Goal: Transaction & Acquisition: Purchase product/service

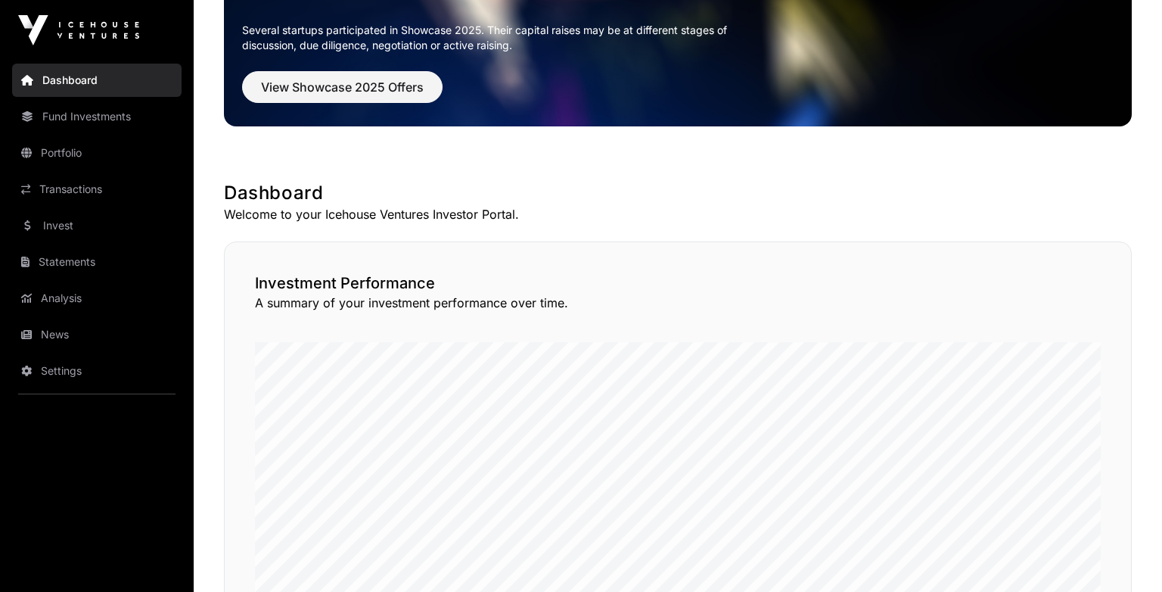
scroll to position [129, 0]
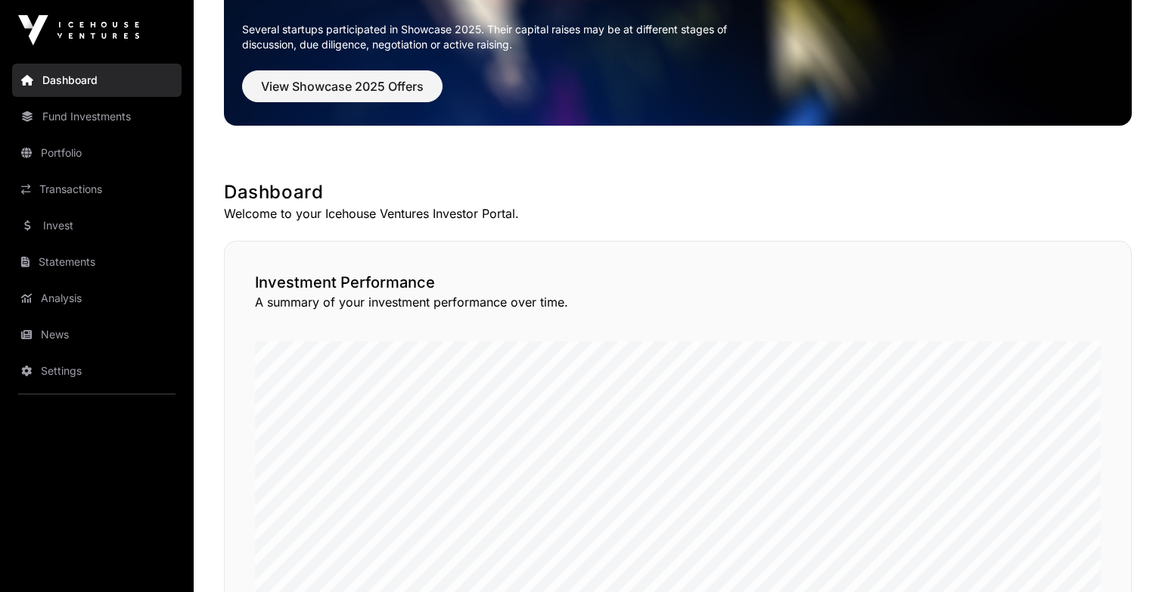
click at [92, 259] on link "Statements" at bounding box center [96, 261] width 169 height 33
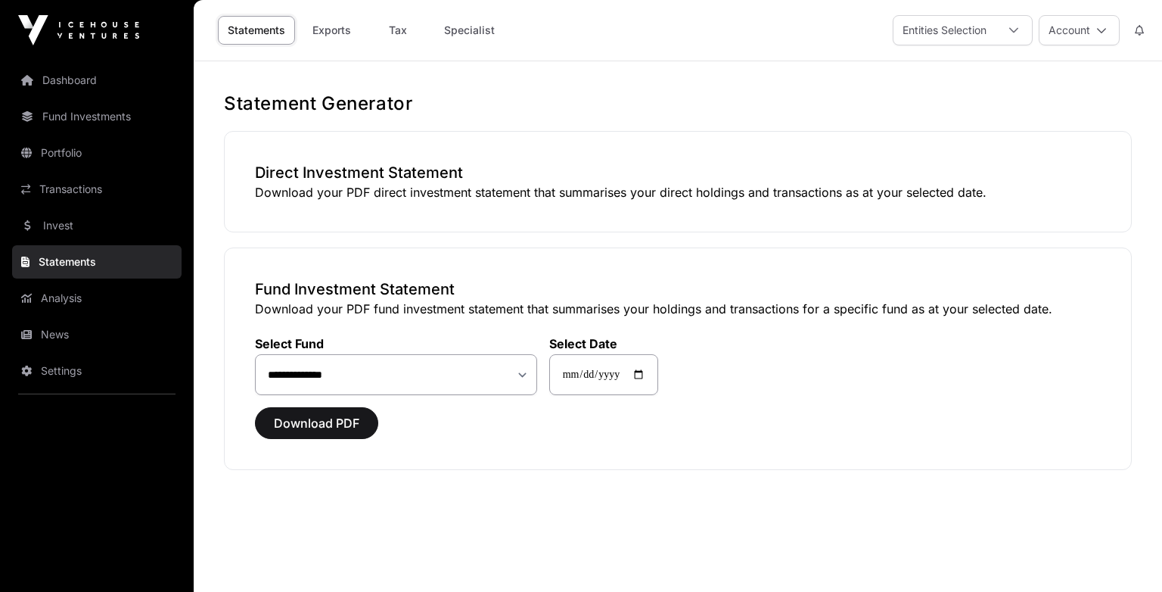
click at [86, 235] on link "Invest" at bounding box center [96, 225] width 169 height 33
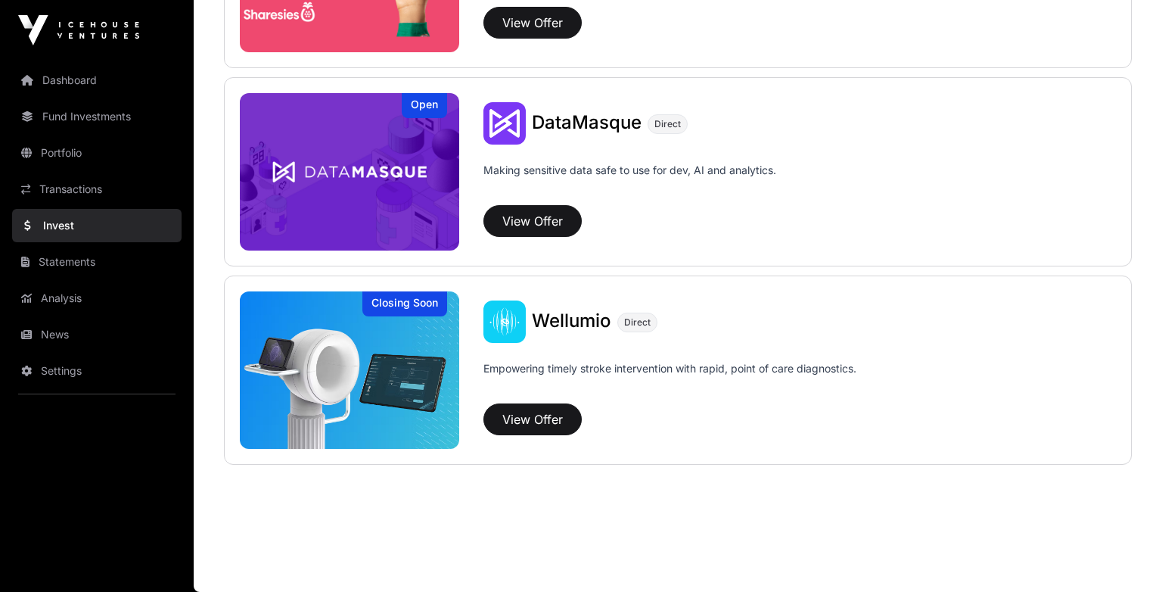
scroll to position [1849, 0]
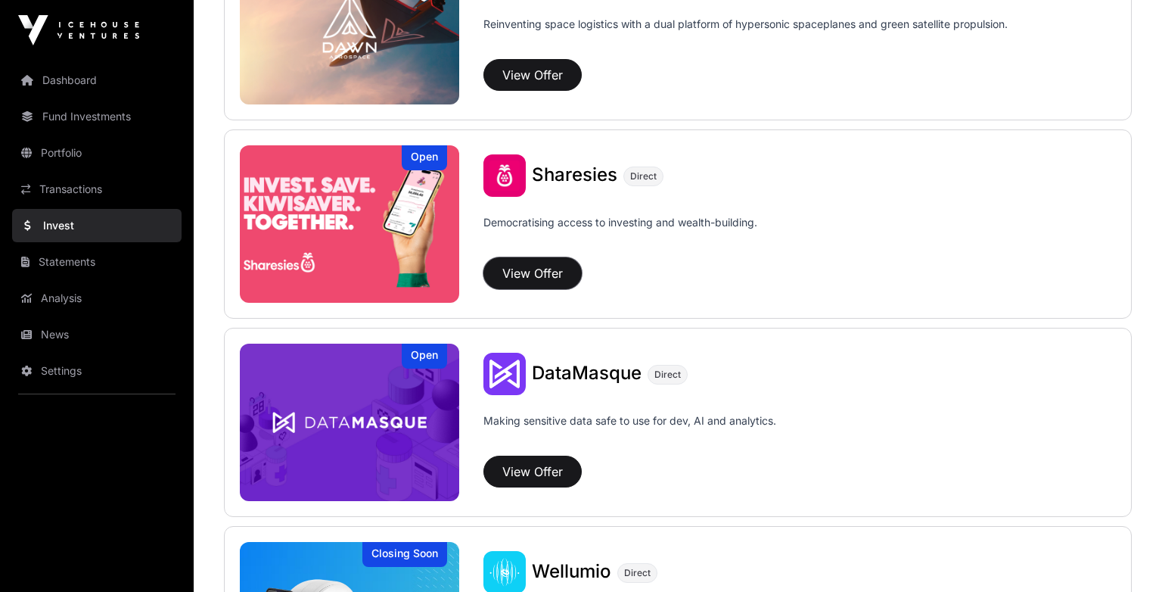
click at [543, 275] on button "View Offer" at bounding box center [532, 273] width 98 height 32
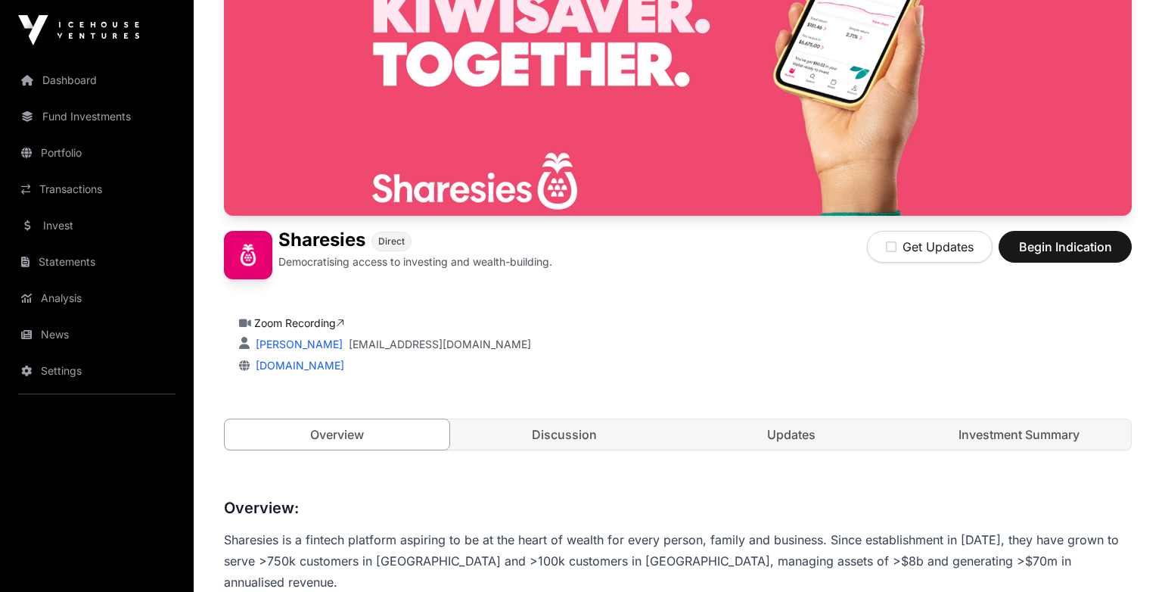
scroll to position [271, 0]
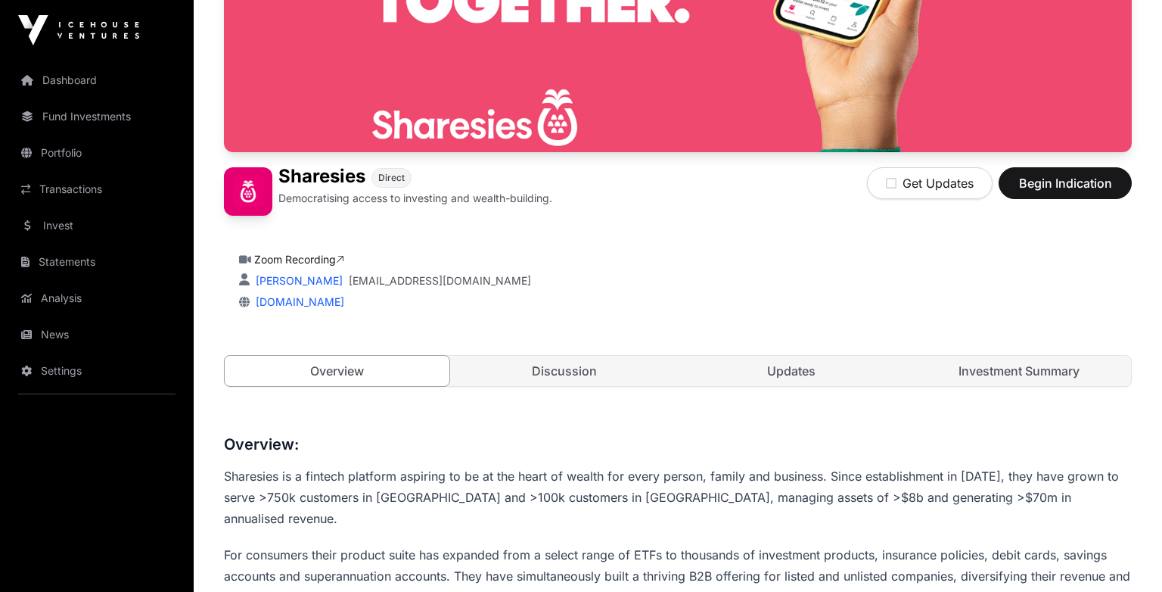
click at [549, 384] on link "Discussion" at bounding box center [564, 371] width 225 height 30
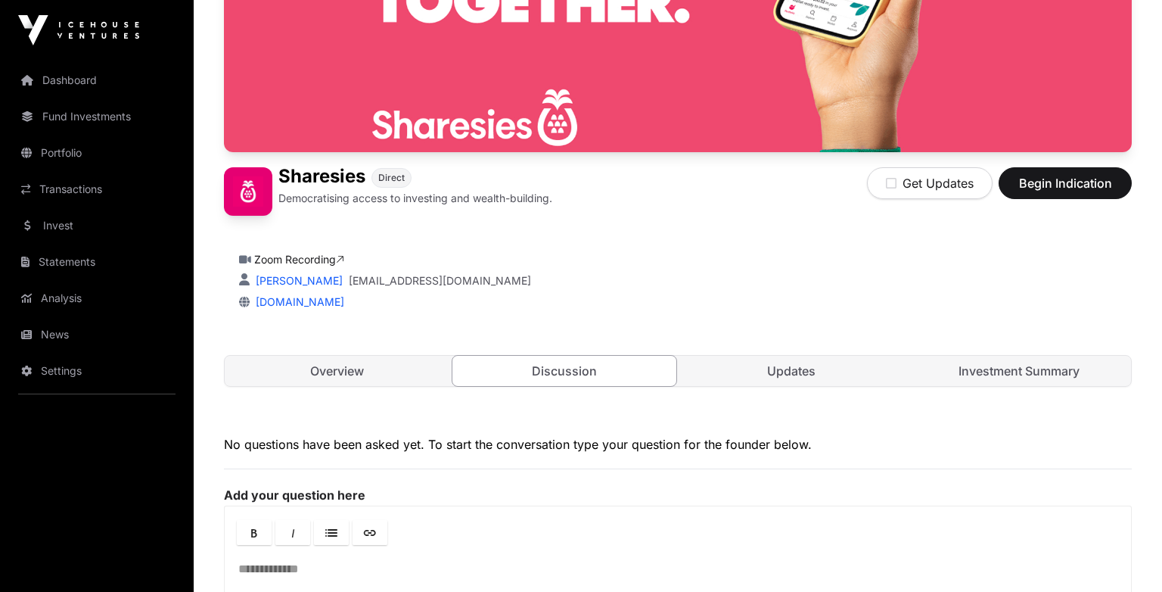
click at [1000, 375] on link "Investment Summary" at bounding box center [1019, 371] width 225 height 30
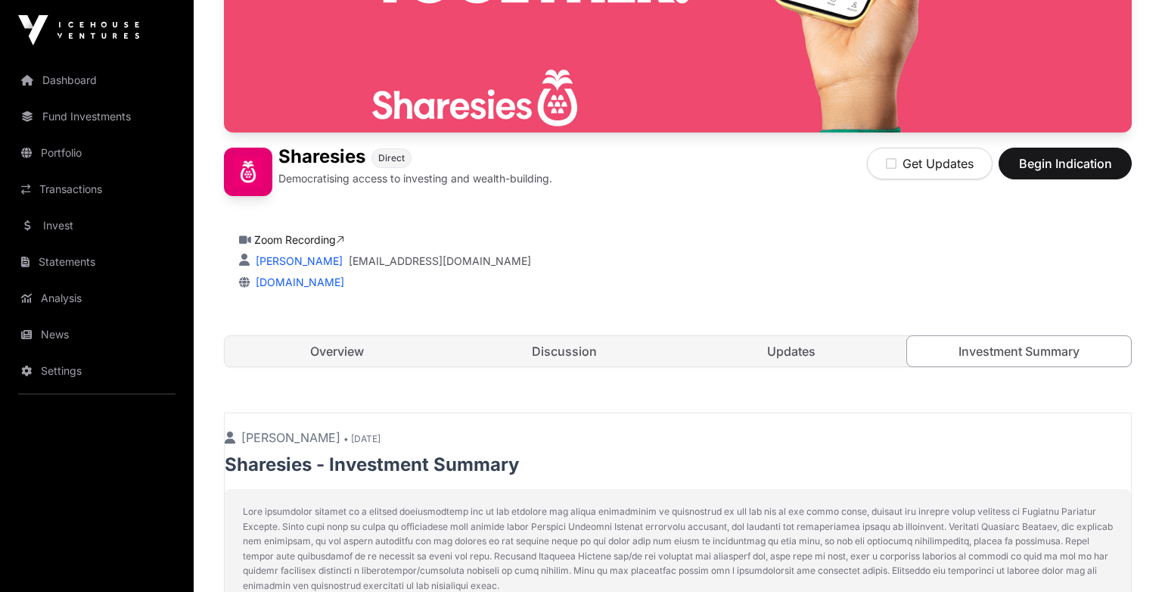
scroll to position [367, 0]
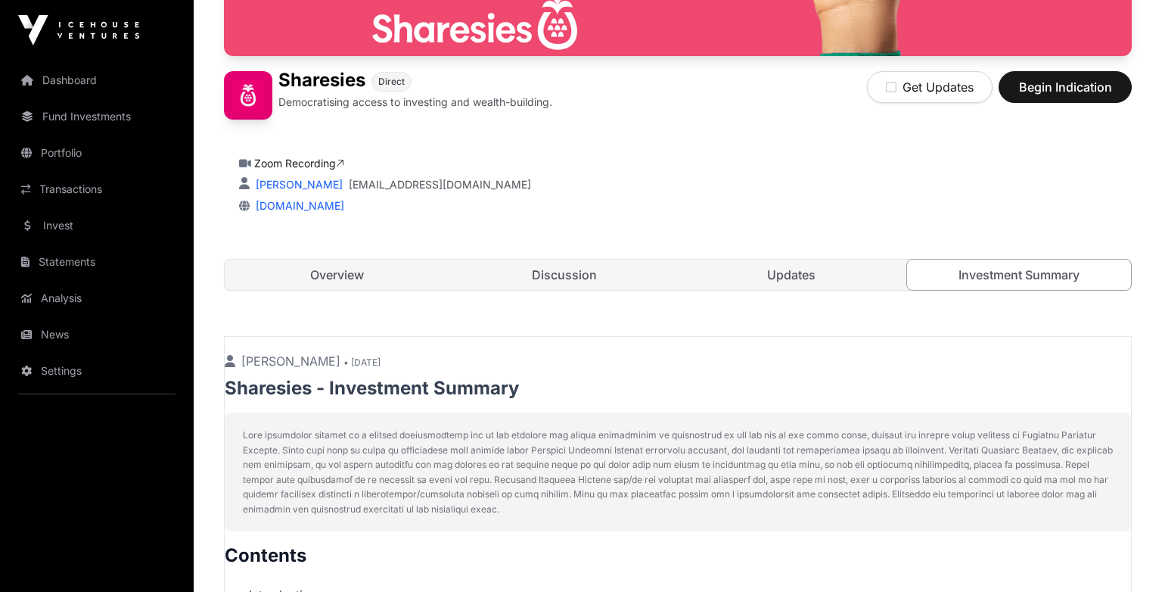
click at [356, 275] on link "Overview" at bounding box center [337, 275] width 225 height 30
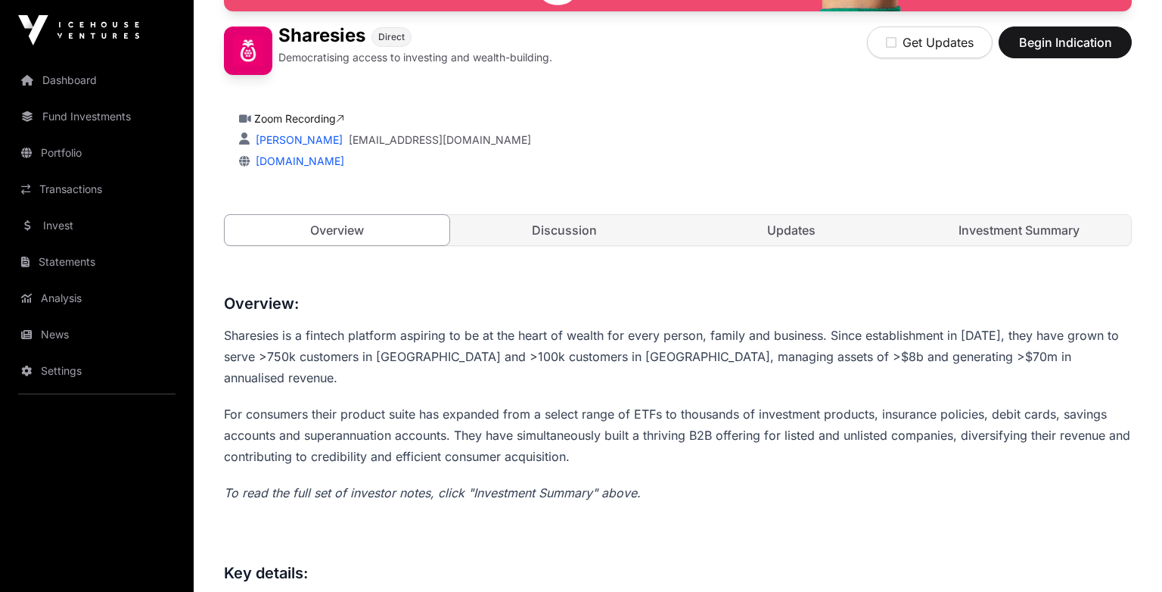
scroll to position [300, 0]
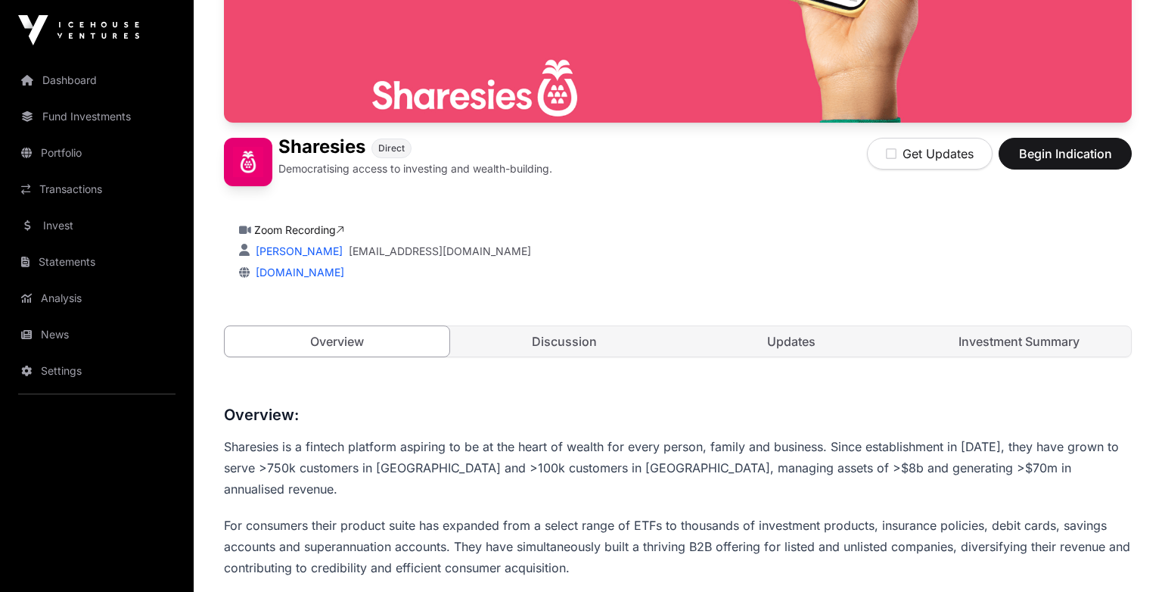
click at [827, 327] on link "Updates" at bounding box center [791, 341] width 225 height 30
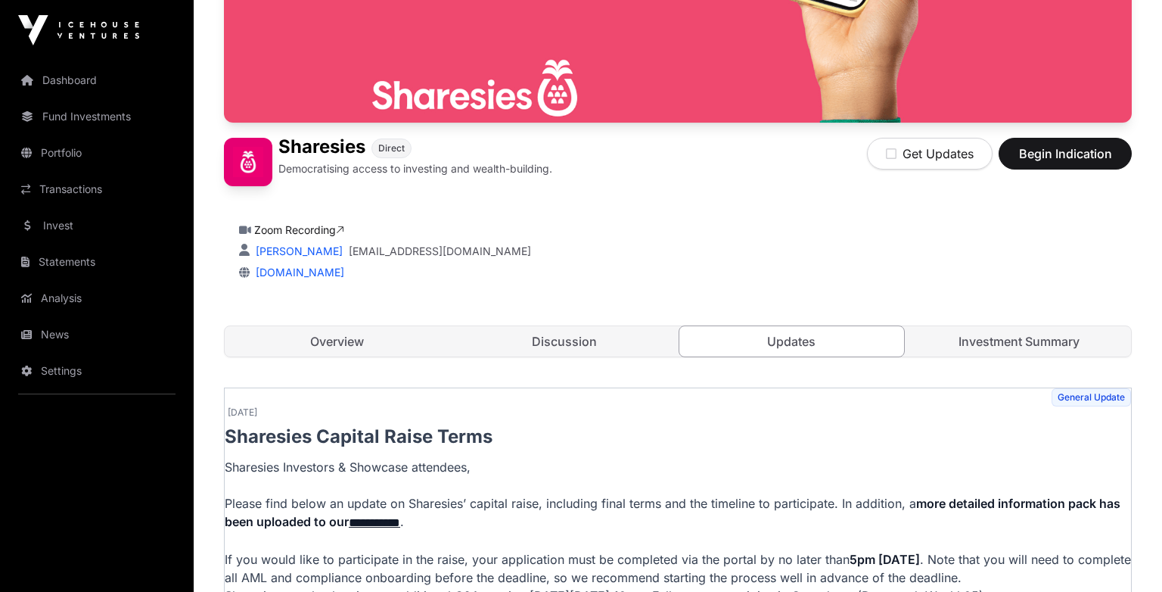
click at [822, 344] on link "Updates" at bounding box center [792, 341] width 226 height 32
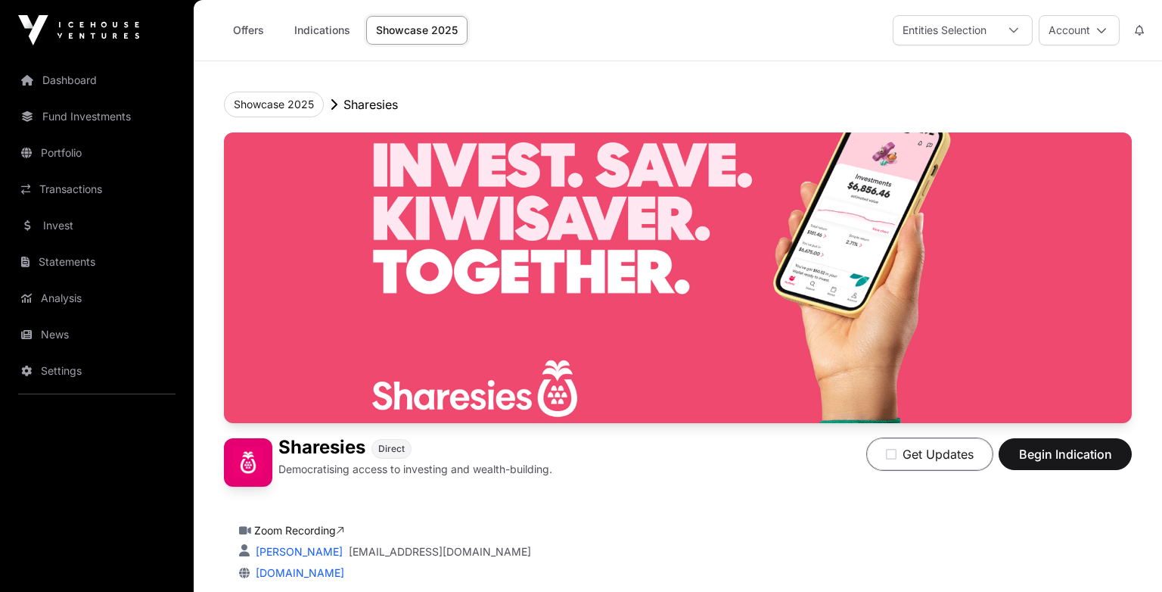
click at [963, 461] on button "Get Updates" at bounding box center [930, 454] width 126 height 32
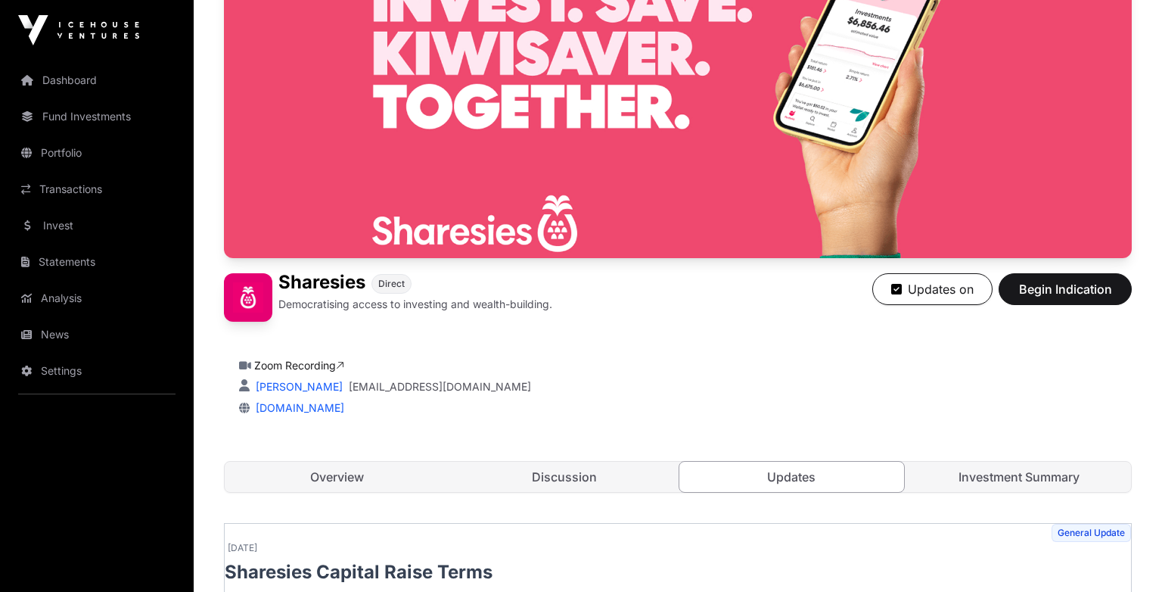
click at [981, 480] on link "Investment Summary" at bounding box center [1019, 477] width 225 height 30
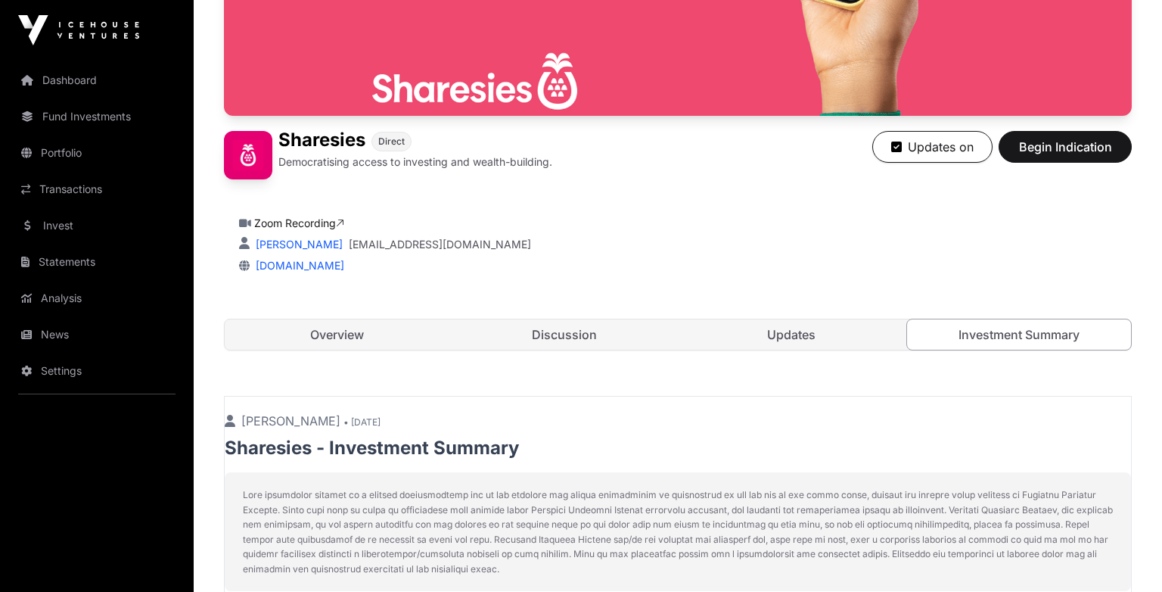
scroll to position [221, 0]
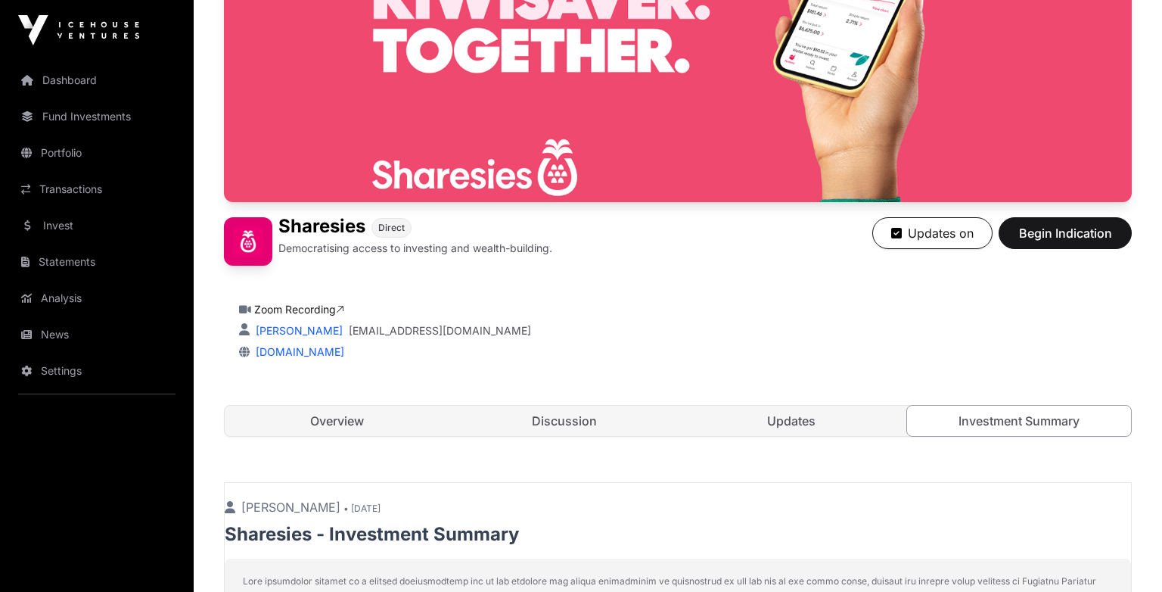
click at [371, 431] on link "Overview" at bounding box center [337, 421] width 225 height 30
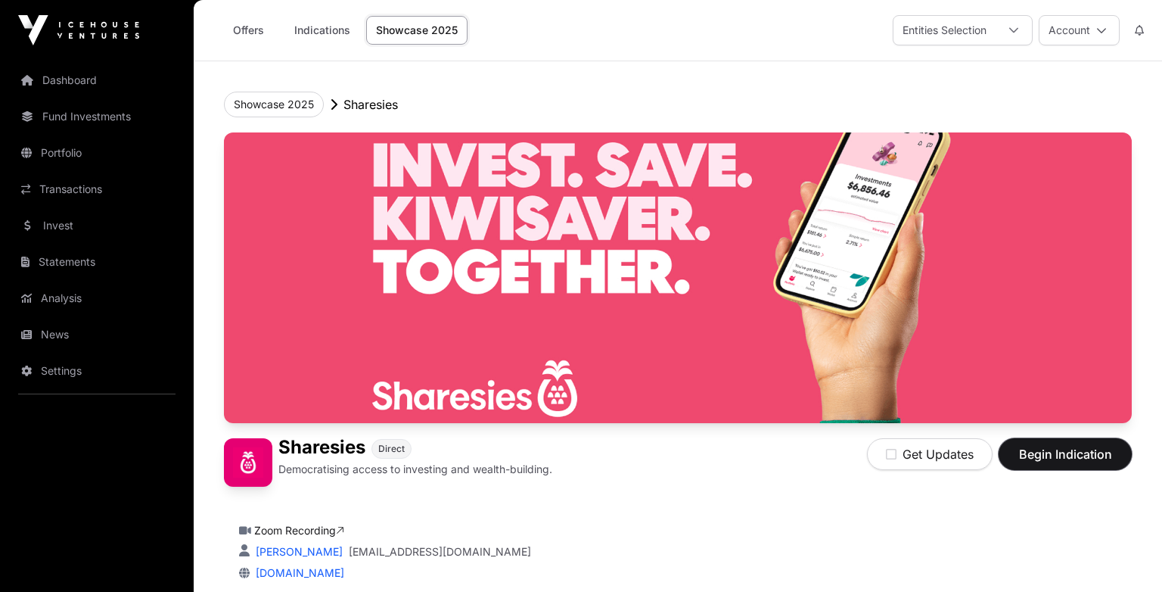
click at [1037, 449] on span "Begin Indication" at bounding box center [1065, 454] width 95 height 18
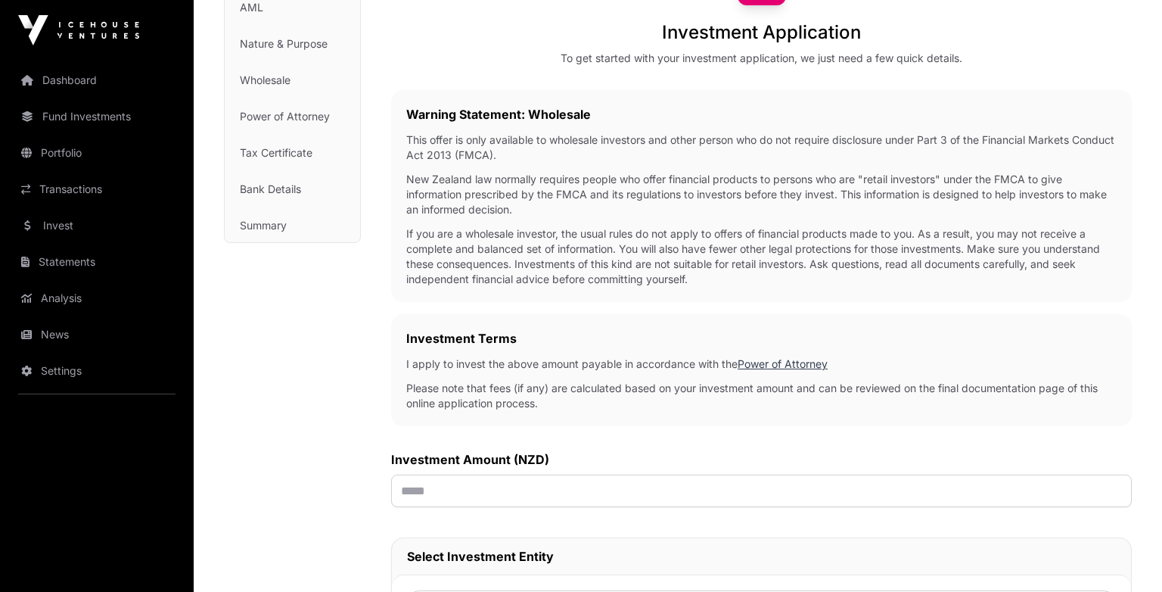
scroll to position [219, 0]
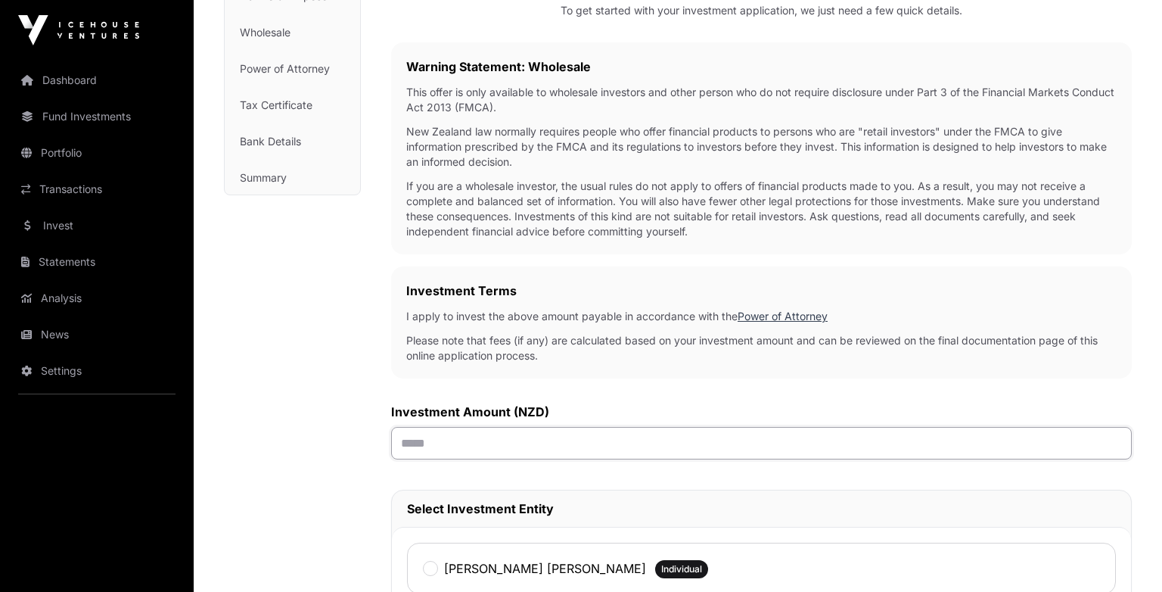
click at [819, 458] on input "text" at bounding box center [761, 443] width 741 height 33
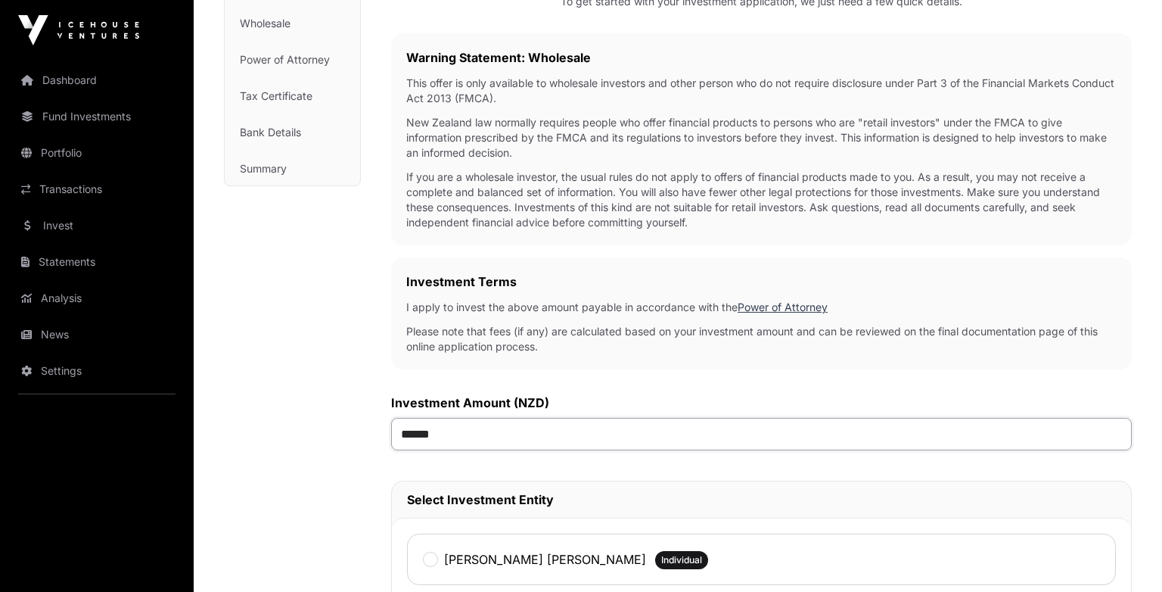
scroll to position [228, 0]
type input "**"
type input "*******"
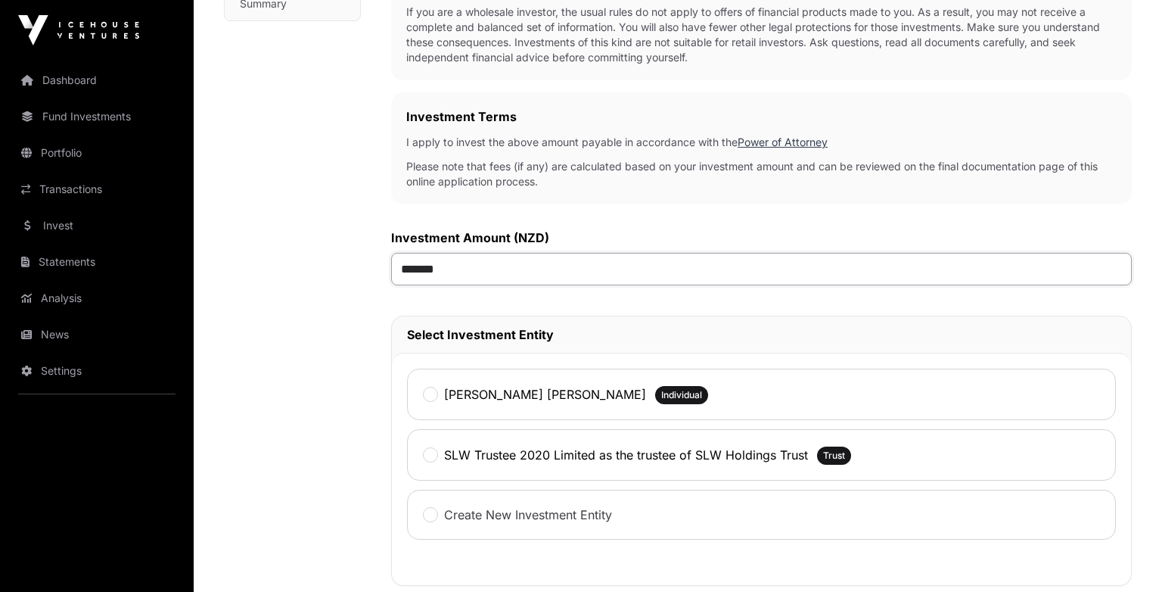
scroll to position [469, 0]
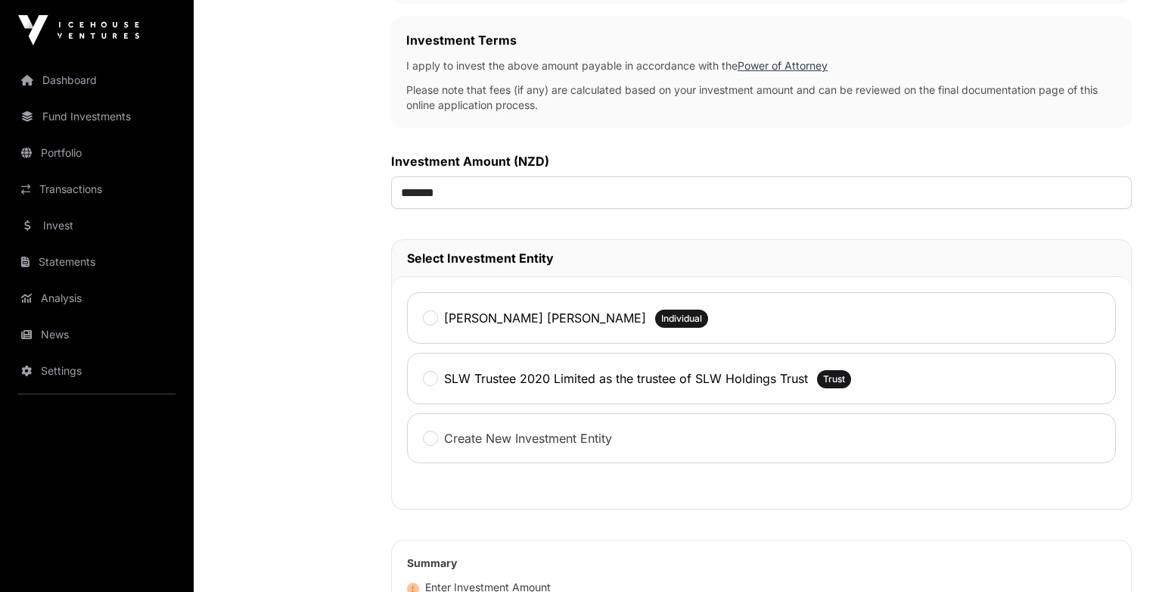
click at [567, 377] on label "SLW Trustee 2020 Limited as the trustee of SLW Holdings Trust" at bounding box center [626, 378] width 364 height 18
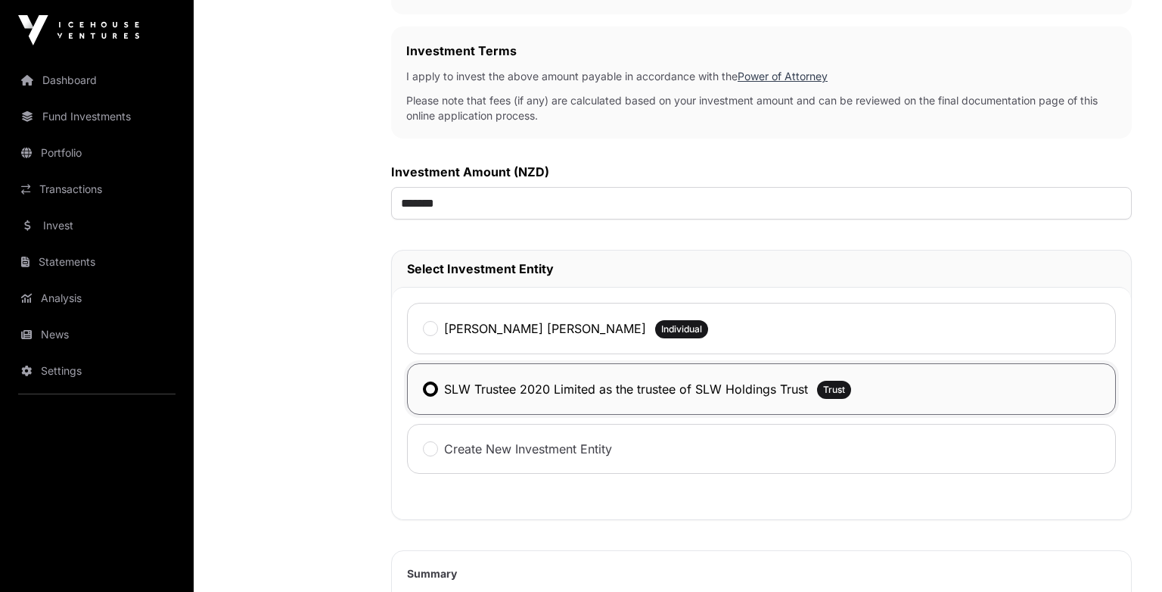
scroll to position [446, 0]
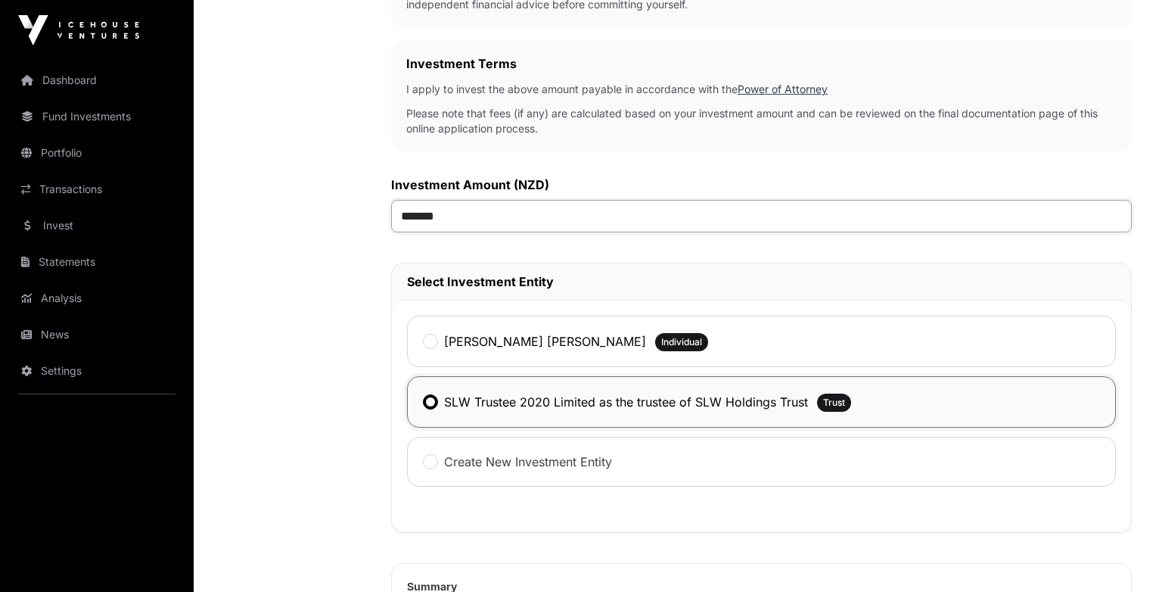
drag, startPoint x: 521, startPoint y: 227, endPoint x: 391, endPoint y: 222, distance: 129.5
click at [391, 222] on input "*******" at bounding box center [761, 216] width 741 height 33
click at [506, 294] on div "Select Investment Entity" at bounding box center [761, 281] width 739 height 36
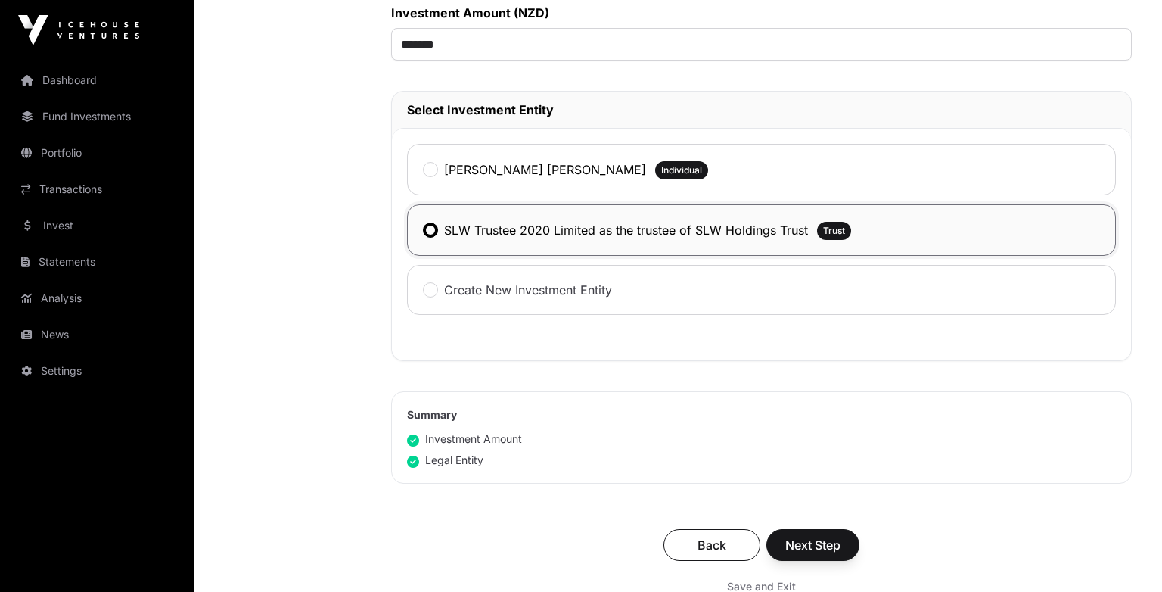
scroll to position [863, 0]
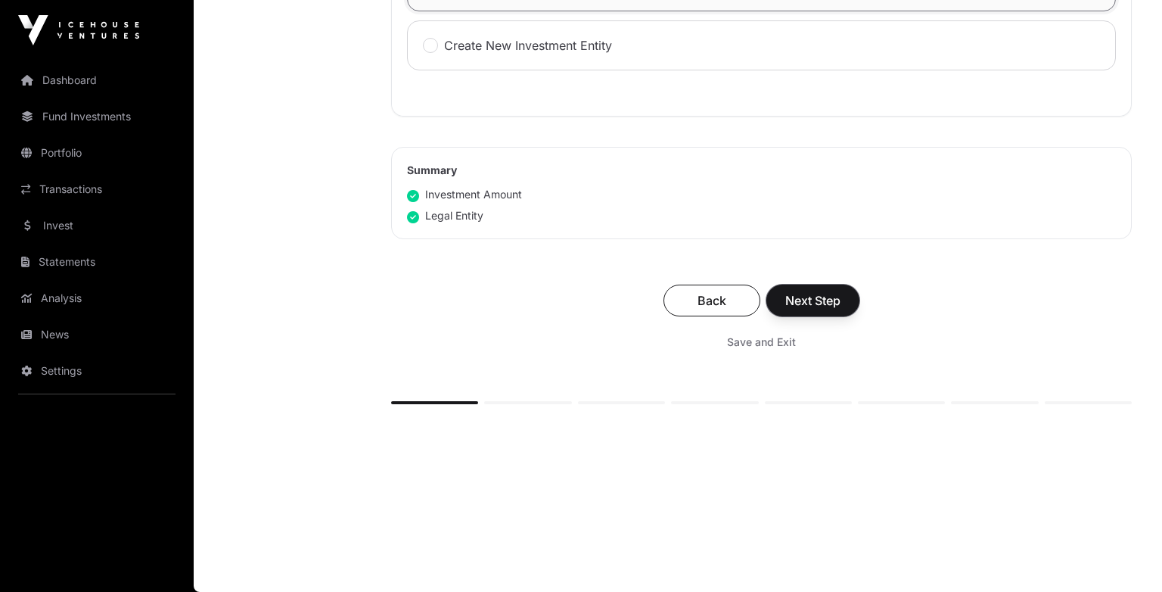
click at [804, 288] on button "Next Step" at bounding box center [812, 300] width 93 height 32
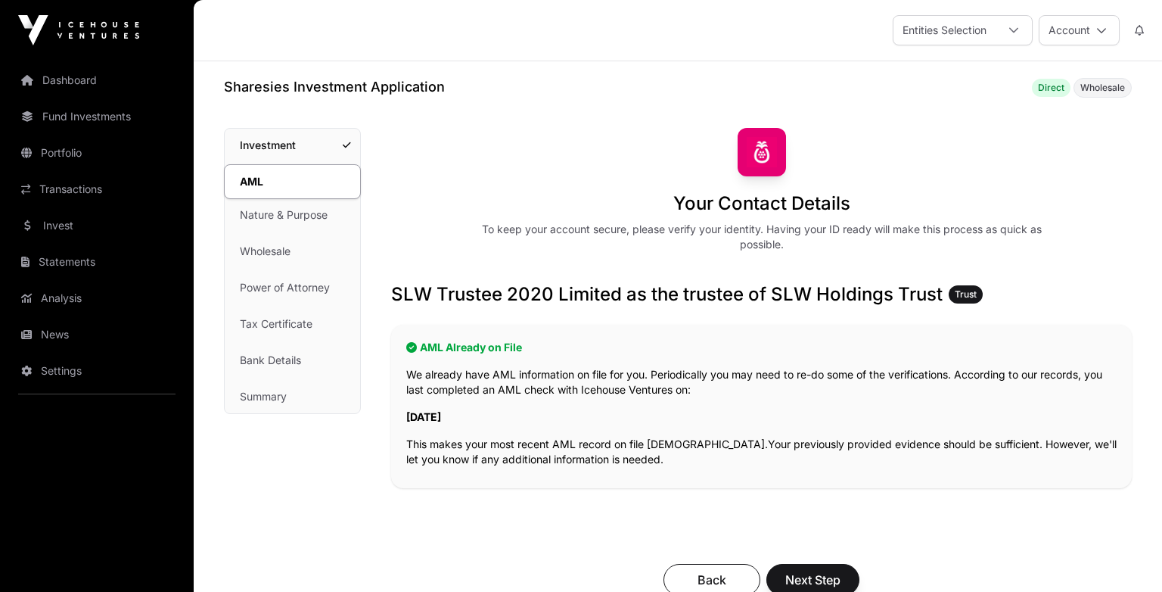
scroll to position [143, 0]
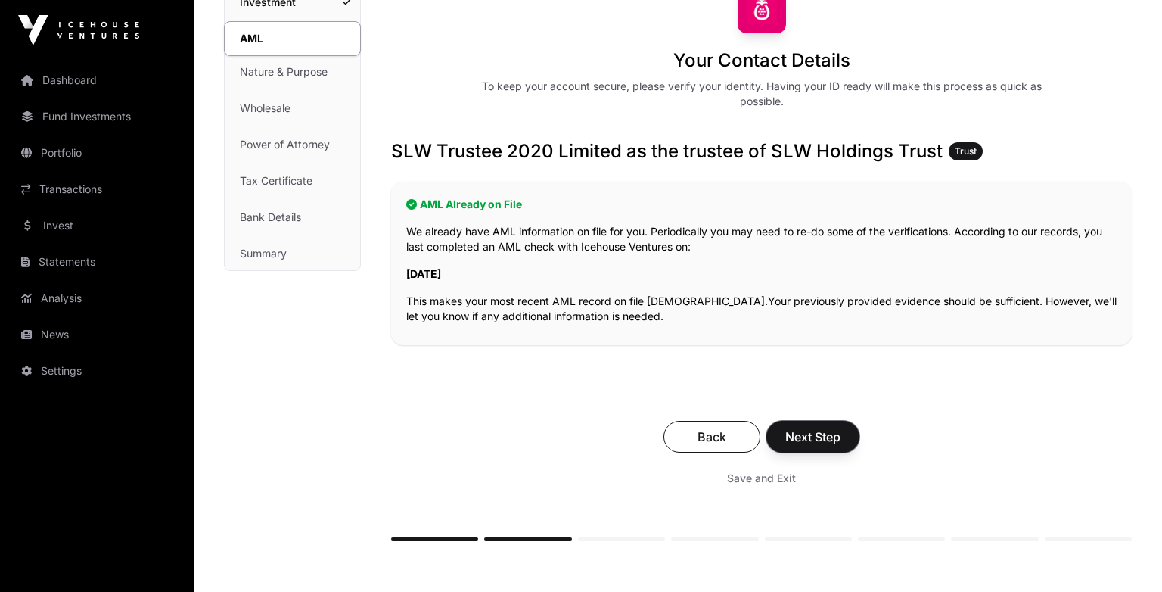
click at [805, 432] on span "Next Step" at bounding box center [812, 436] width 55 height 18
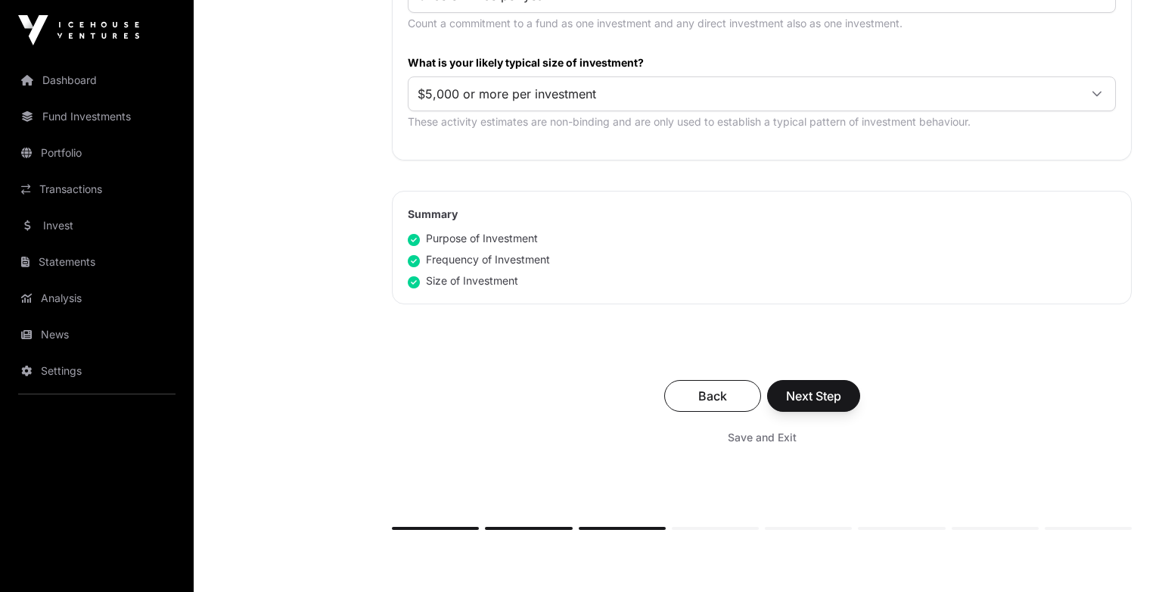
scroll to position [893, 0]
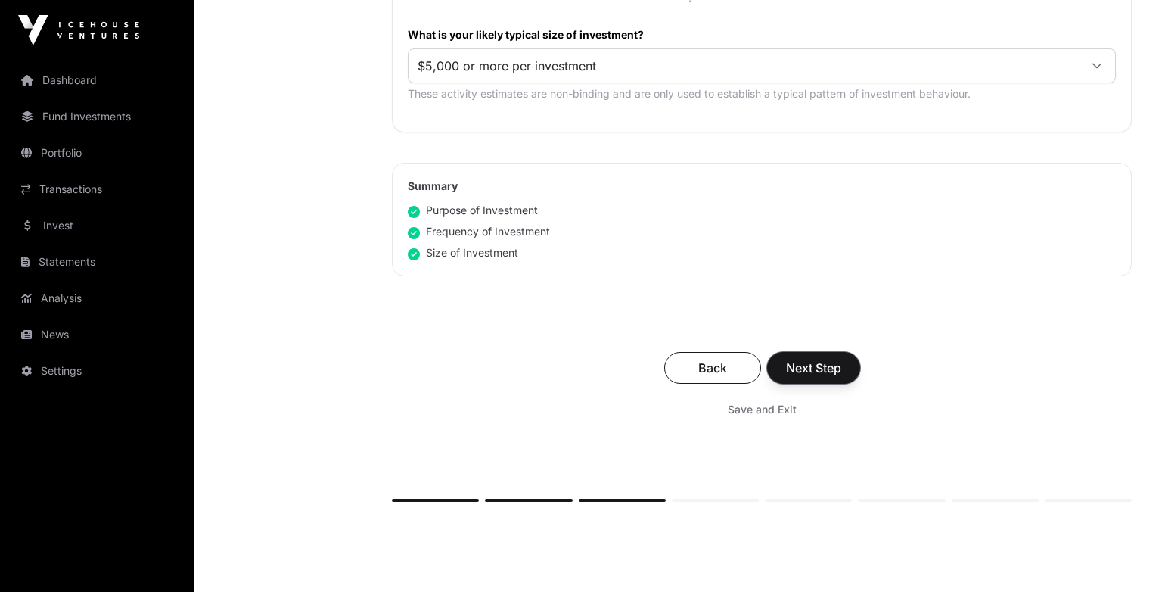
click at [812, 377] on span "Next Step" at bounding box center [813, 368] width 55 height 18
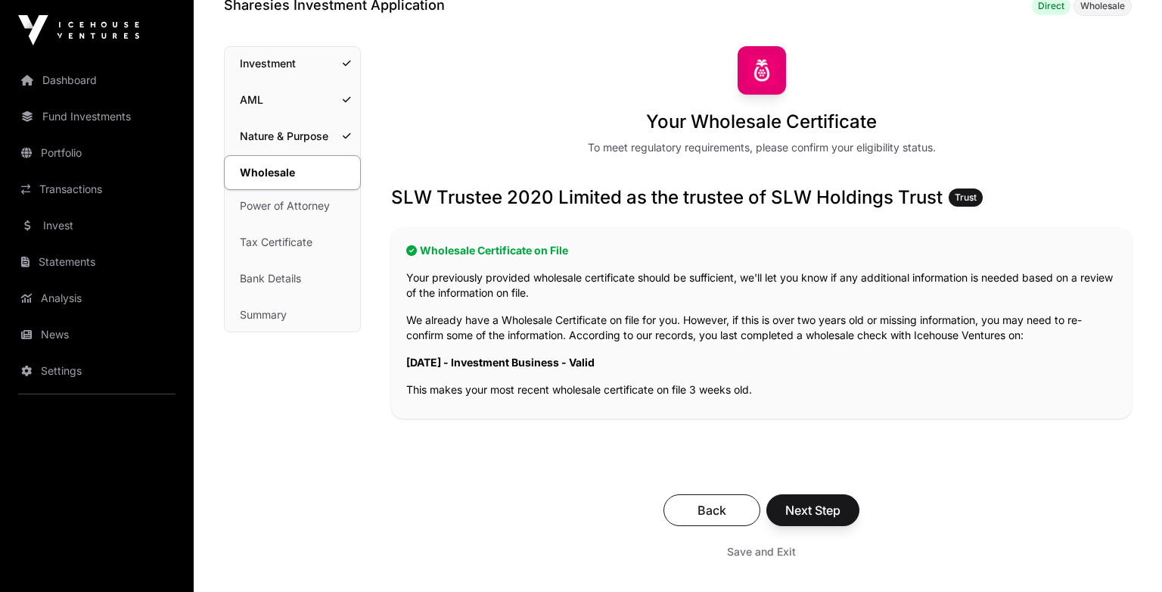
scroll to position [92, 0]
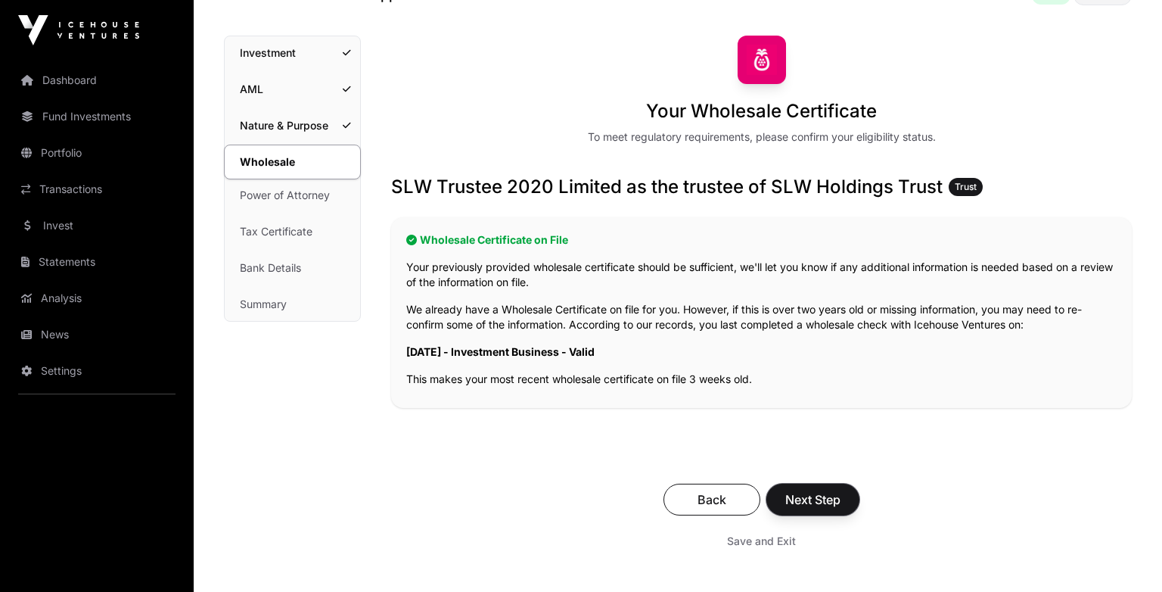
click at [826, 499] on span "Next Step" at bounding box center [812, 499] width 55 height 18
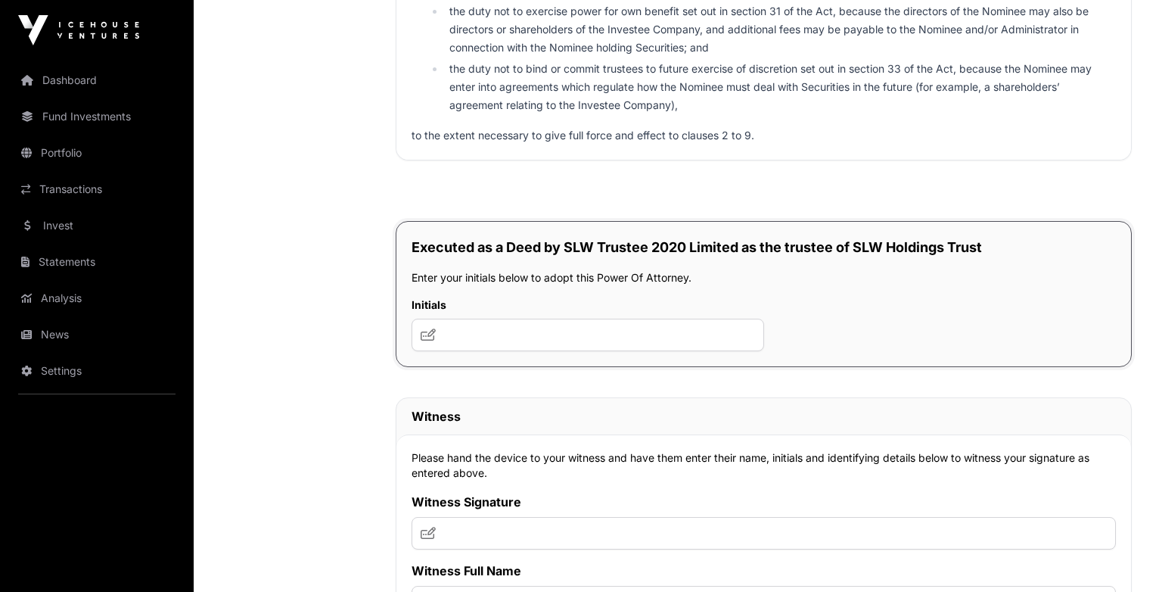
scroll to position [9559, 0]
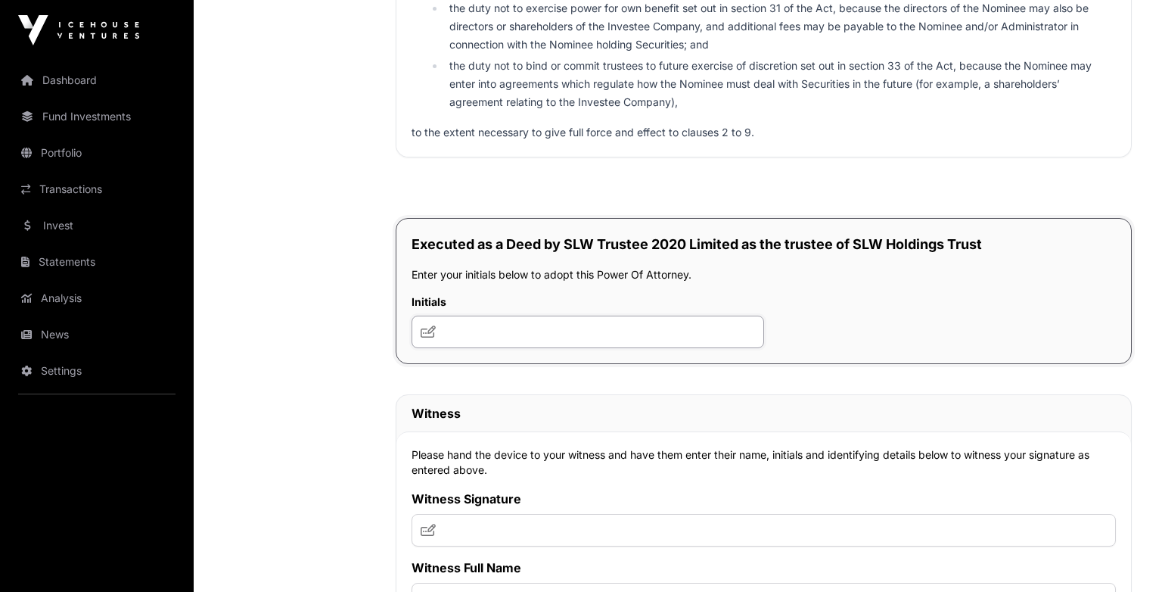
click at [731, 348] on input "text" at bounding box center [588, 332] width 353 height 33
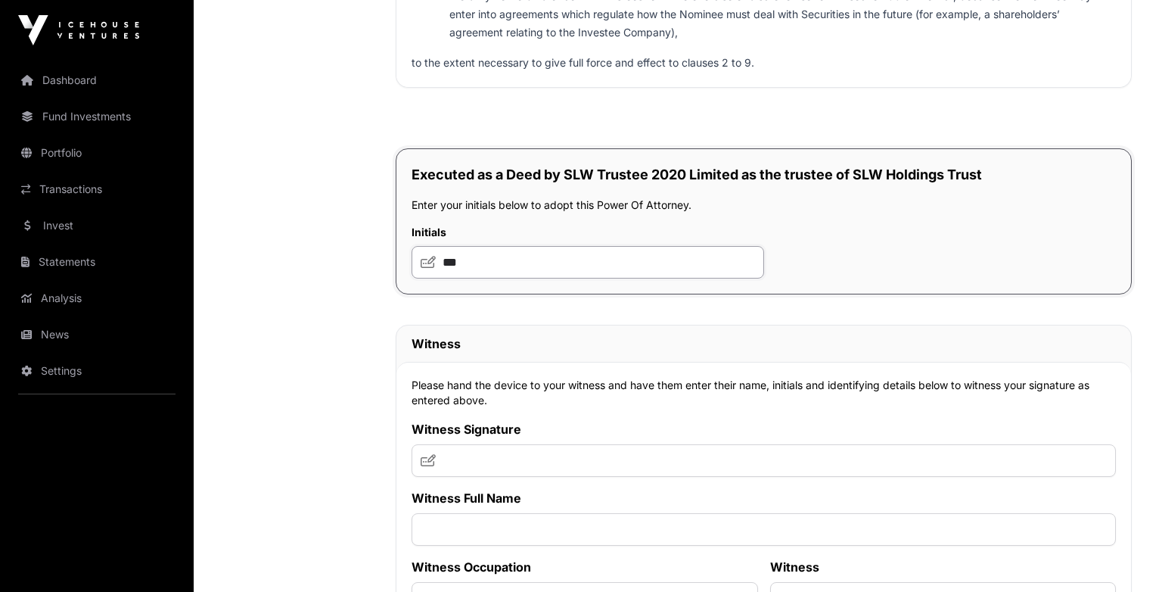
scroll to position [9692, 0]
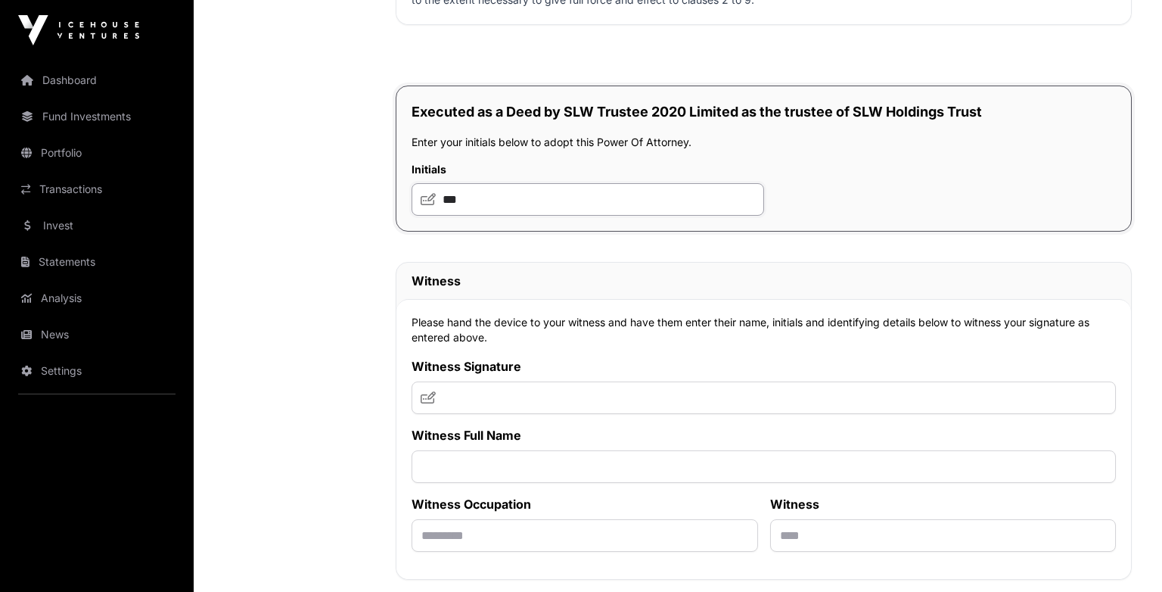
type input "***"
click at [727, 414] on input "text" at bounding box center [764, 397] width 704 height 33
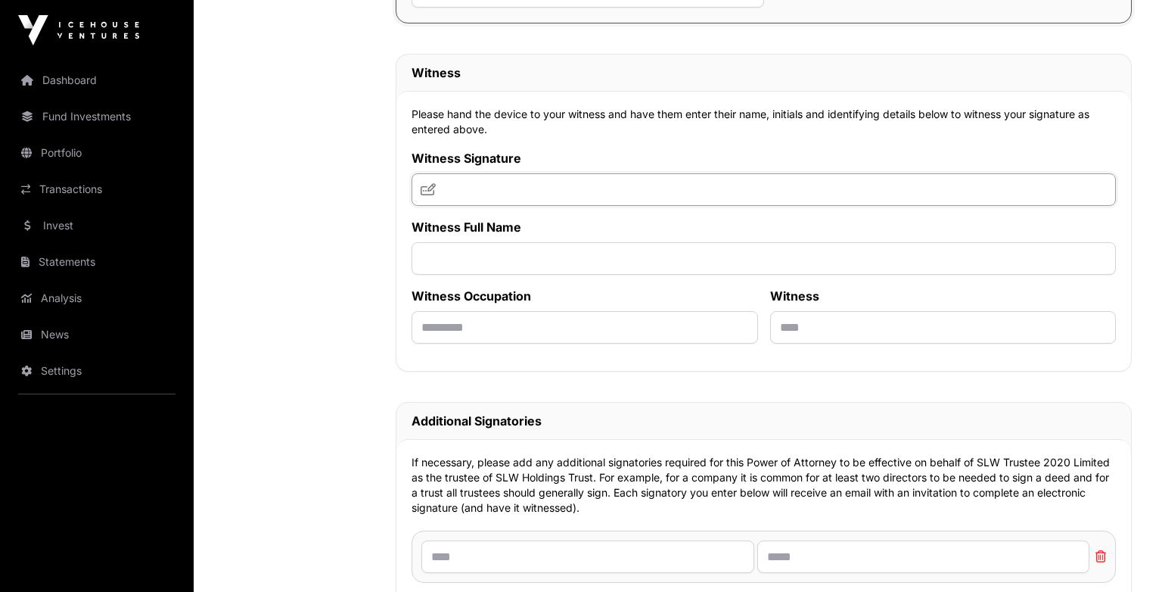
scroll to position [9923, 0]
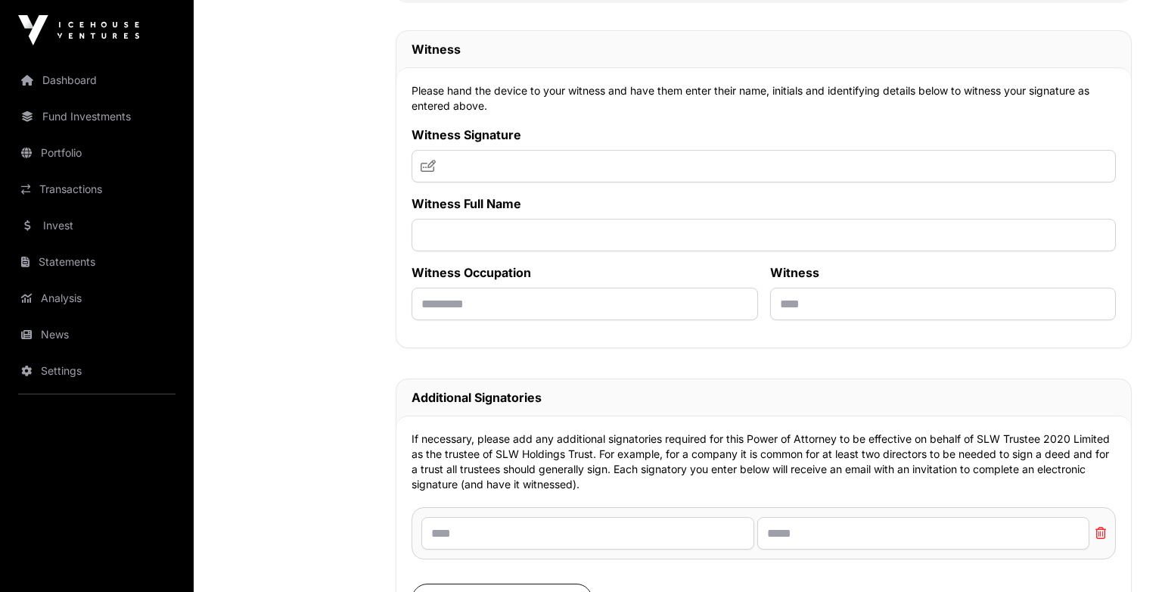
click at [424, 172] on icon at bounding box center [428, 166] width 15 height 12
click at [427, 172] on icon at bounding box center [428, 166] width 15 height 12
click at [469, 182] on input "text" at bounding box center [764, 166] width 704 height 33
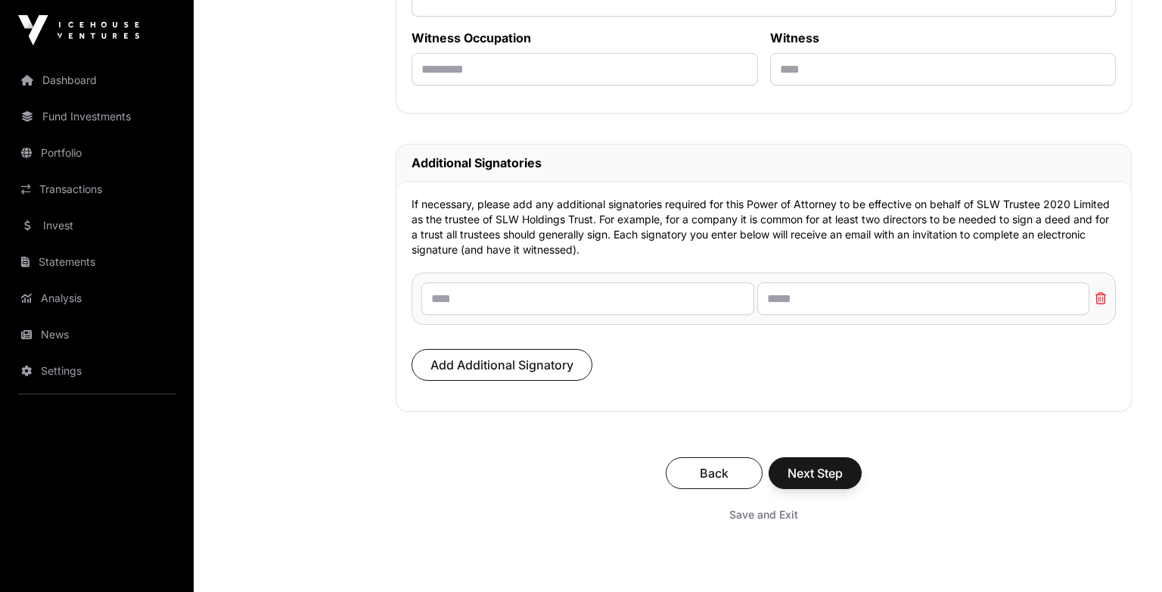
scroll to position [10407, 0]
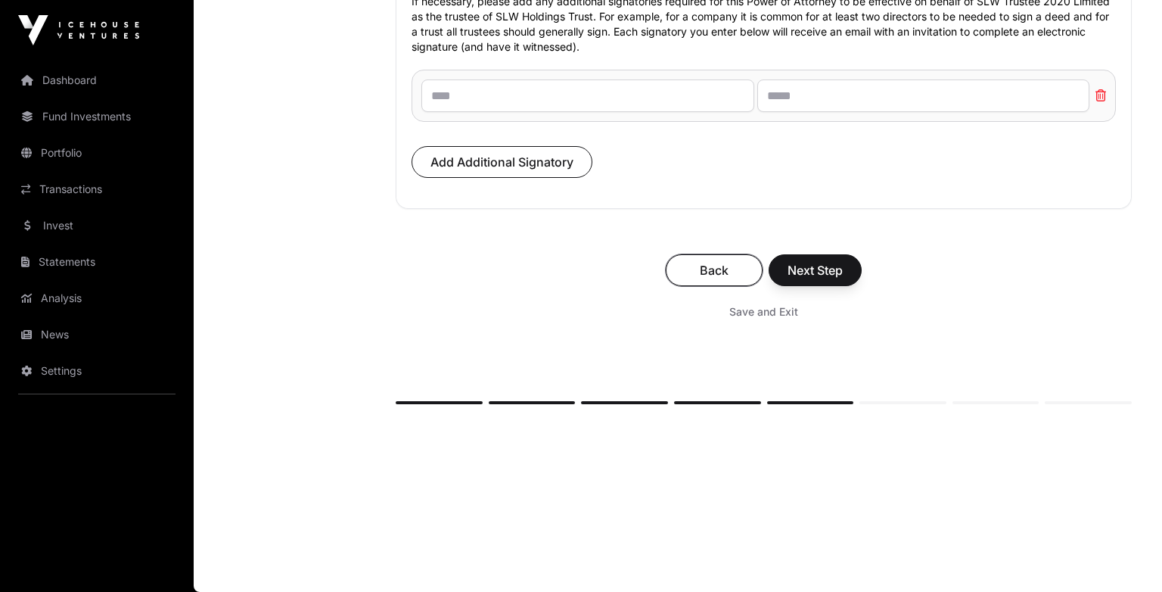
click at [732, 265] on span "Back" at bounding box center [714, 270] width 59 height 18
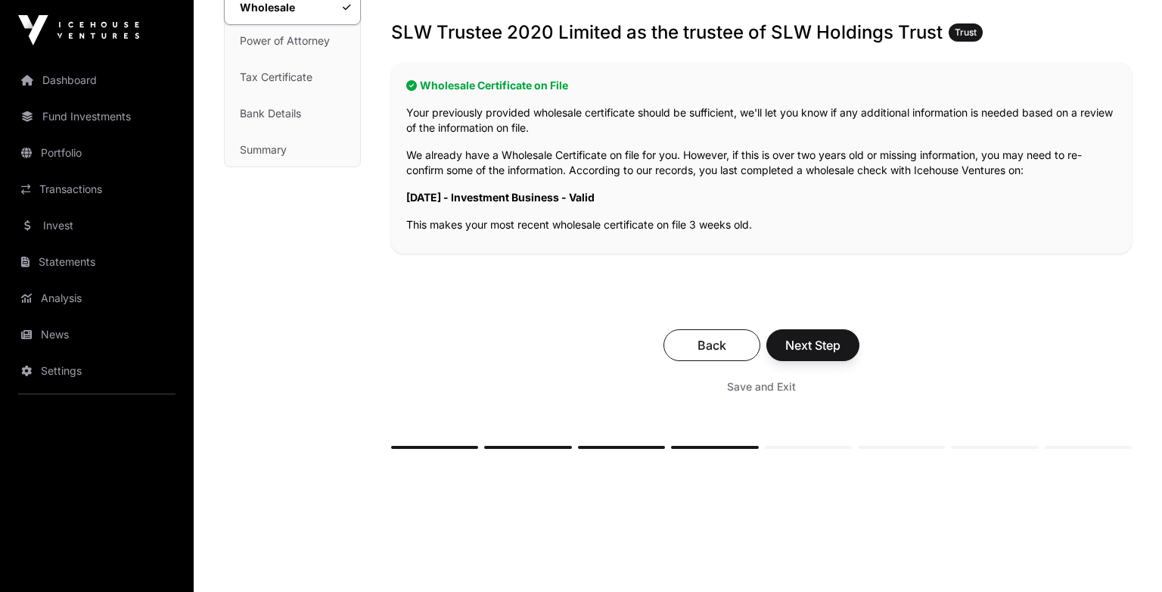
scroll to position [291, 0]
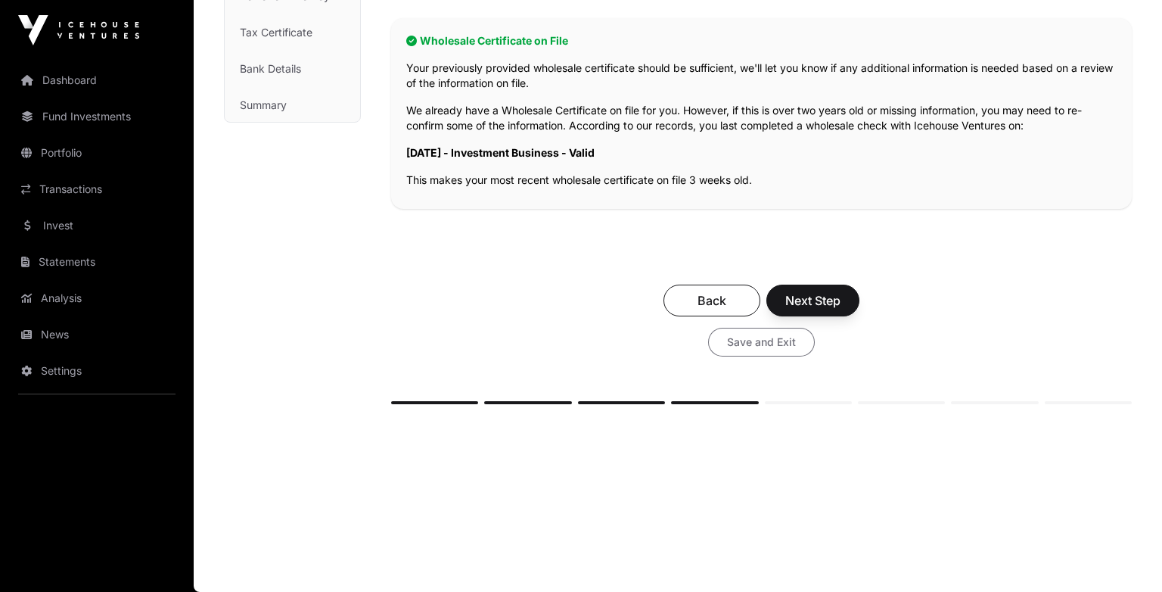
click at [763, 338] on span "Save and Exit" at bounding box center [761, 341] width 69 height 15
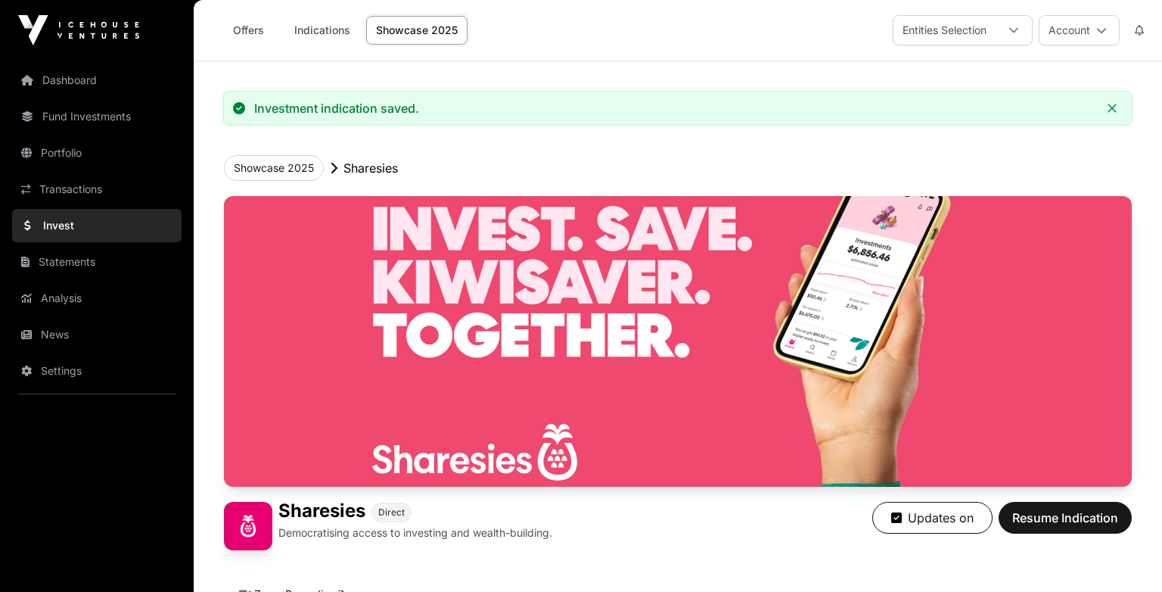
click at [104, 228] on link "Invest" at bounding box center [96, 225] width 169 height 33
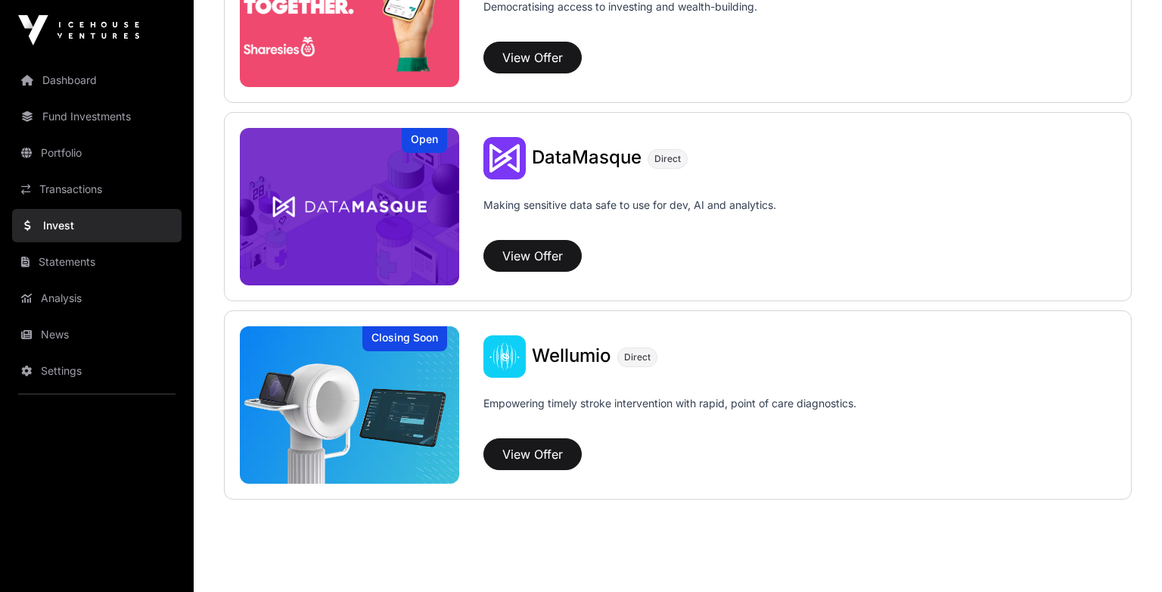
scroll to position [2042, 0]
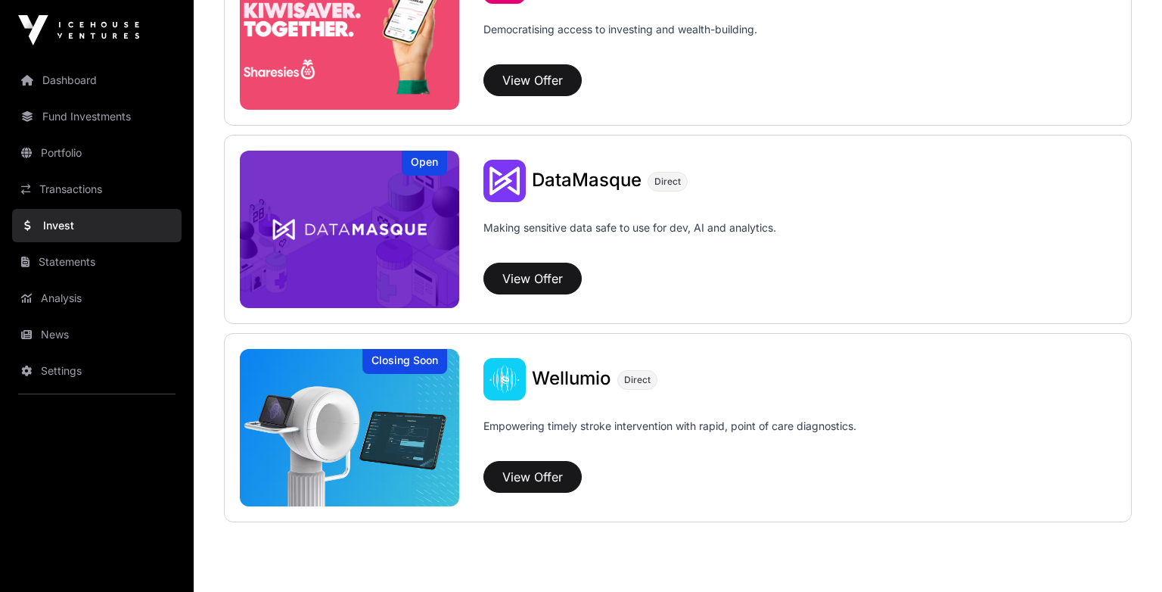
click at [514, 386] on img at bounding box center [504, 379] width 42 height 42
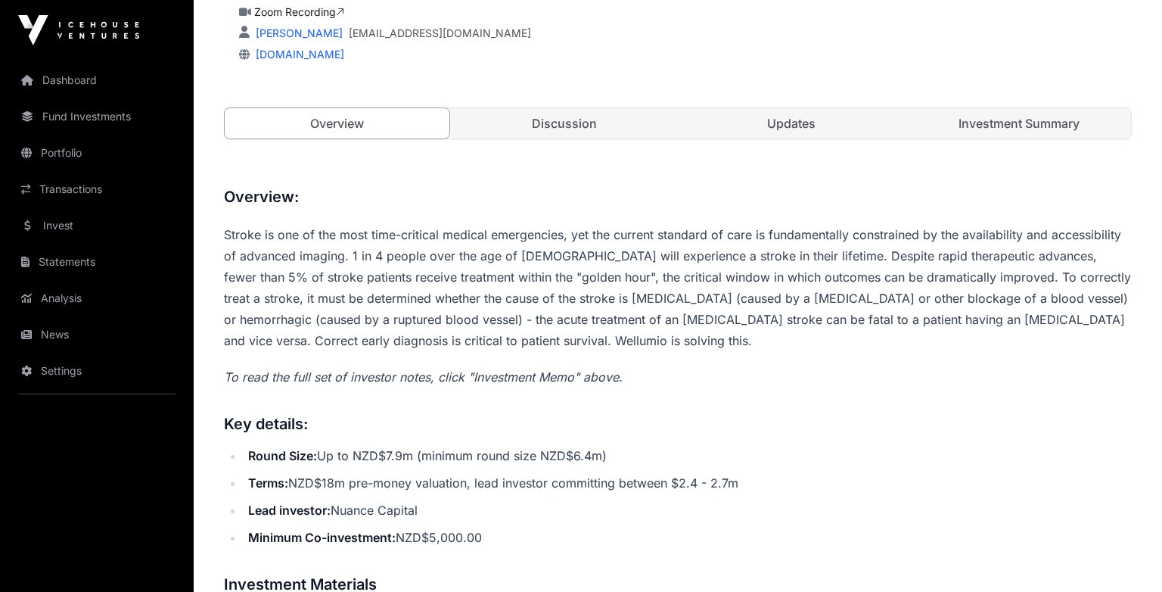
scroll to position [189, 0]
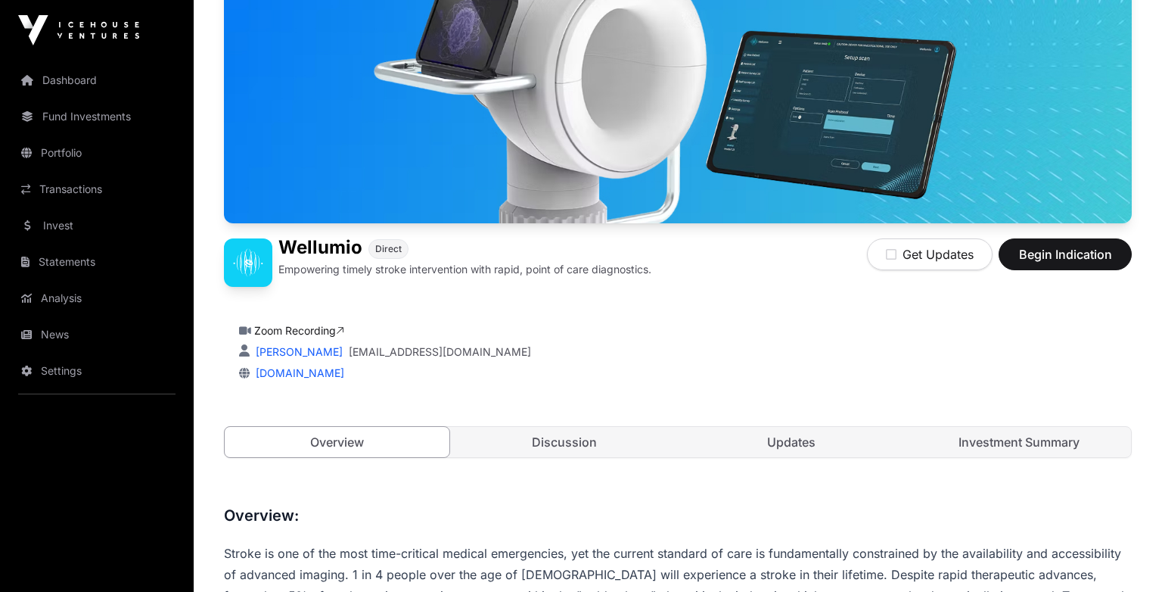
click at [1039, 445] on link "Investment Summary" at bounding box center [1019, 442] width 225 height 30
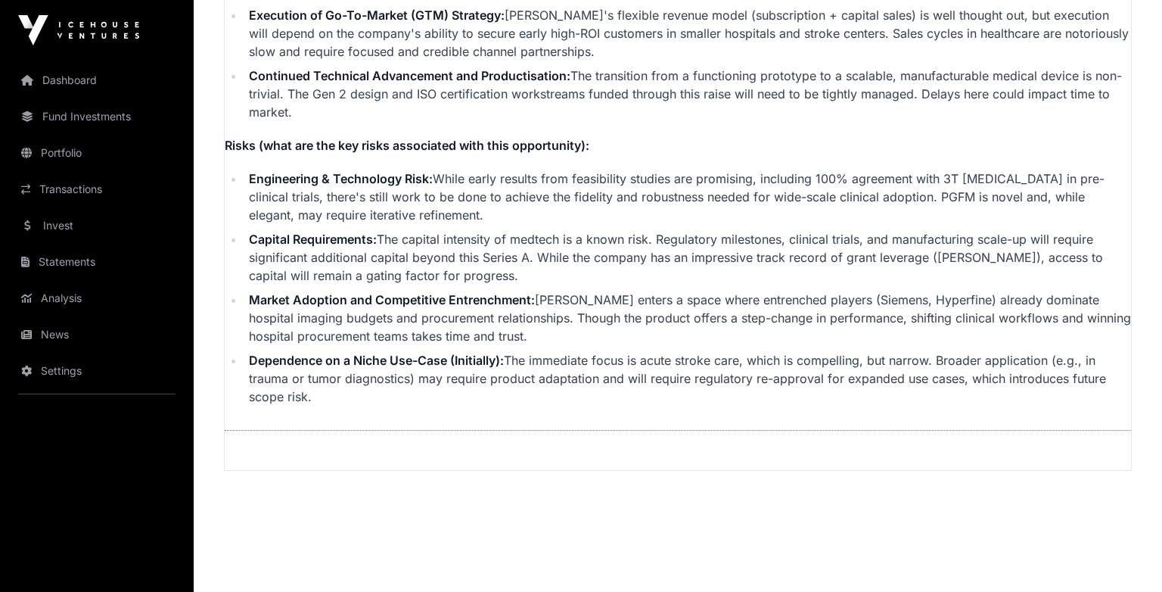
scroll to position [4126, 0]
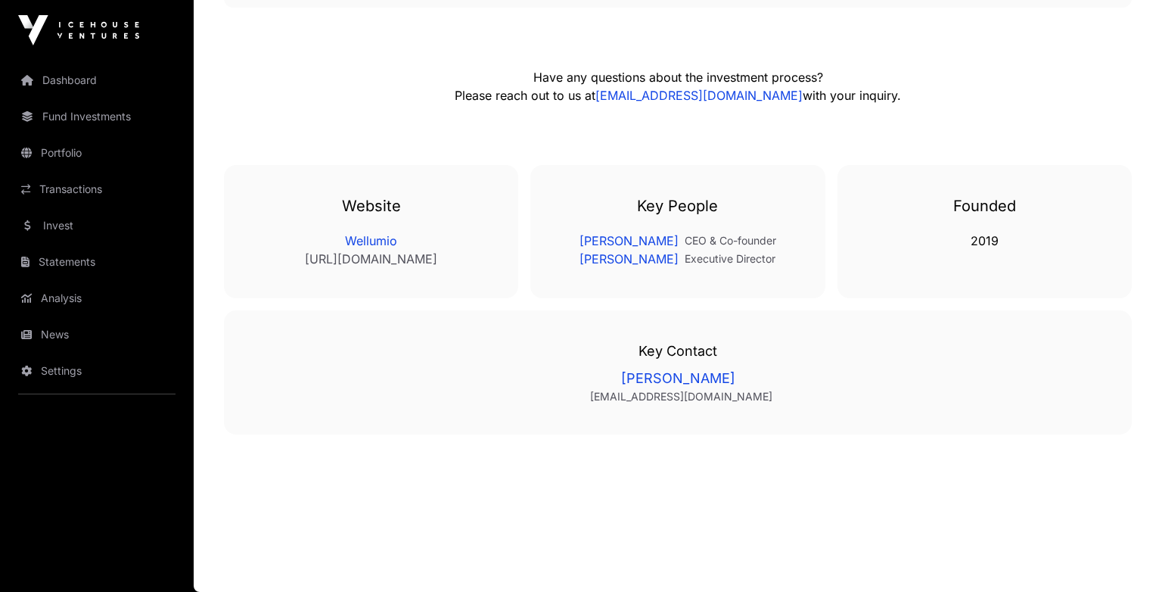
scroll to position [189, 0]
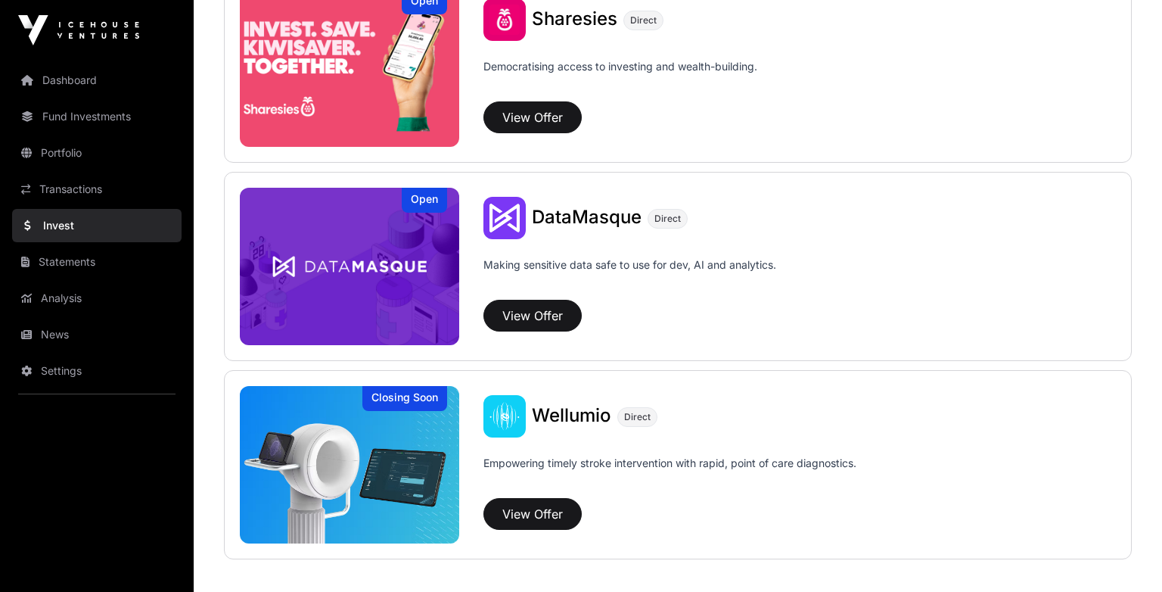
scroll to position [1991, 0]
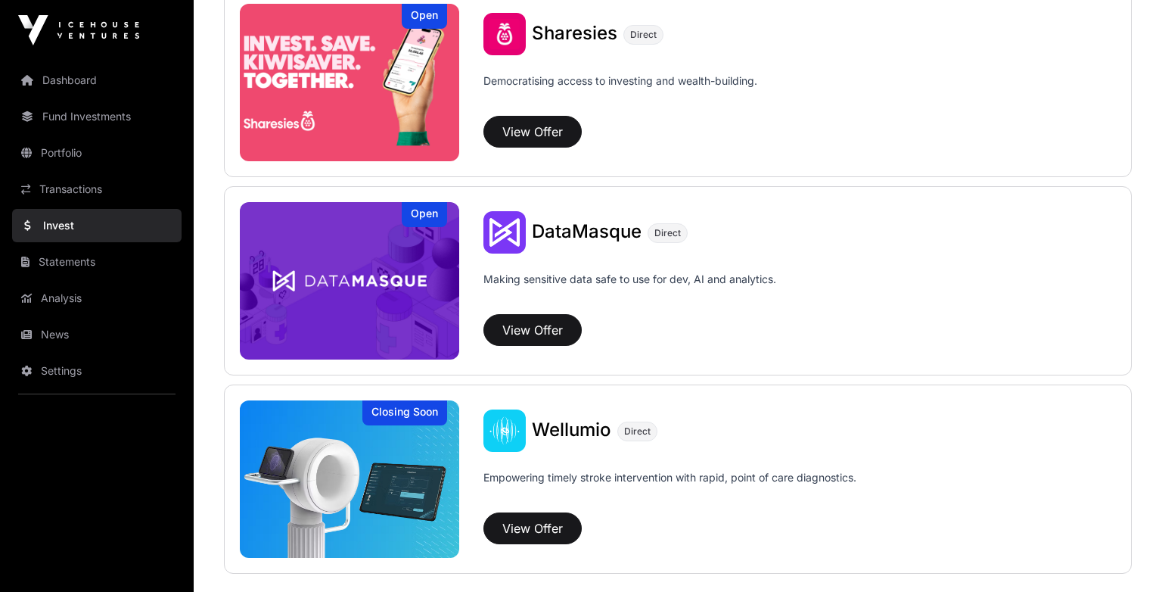
click at [450, 275] on img at bounding box center [349, 280] width 219 height 157
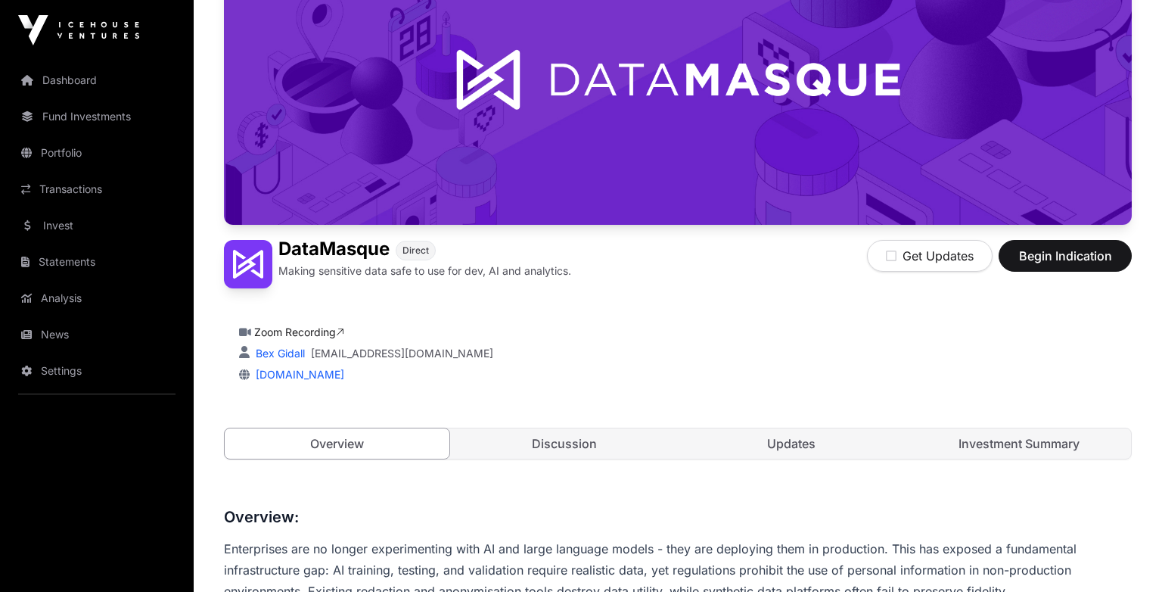
scroll to position [472, 0]
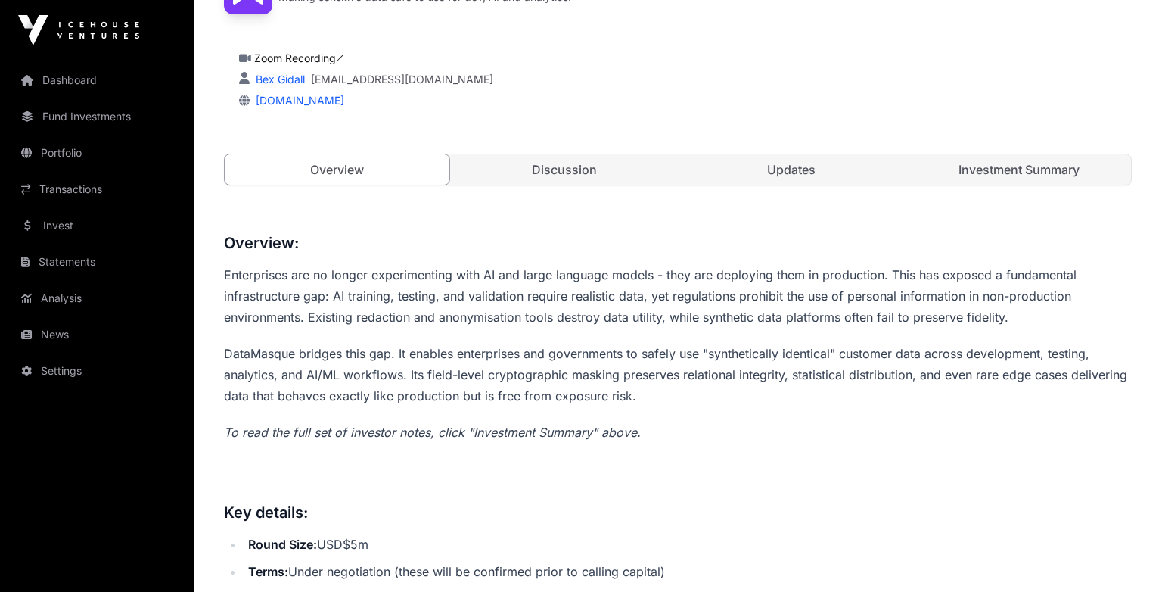
click at [1005, 167] on link "Investment Summary" at bounding box center [1019, 169] width 225 height 30
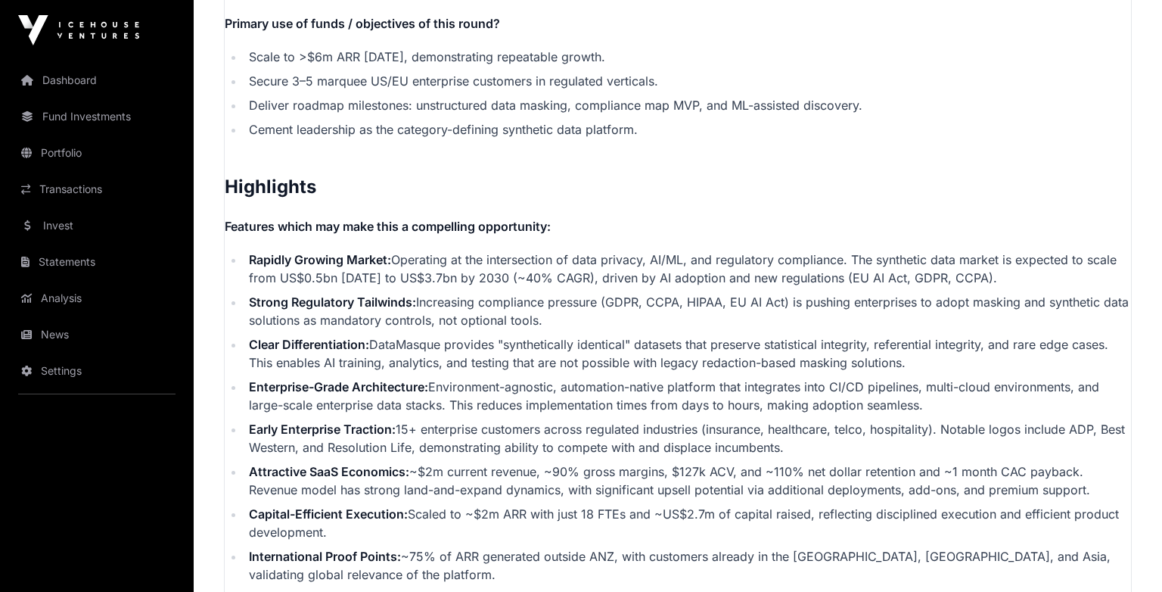
scroll to position [2916, 0]
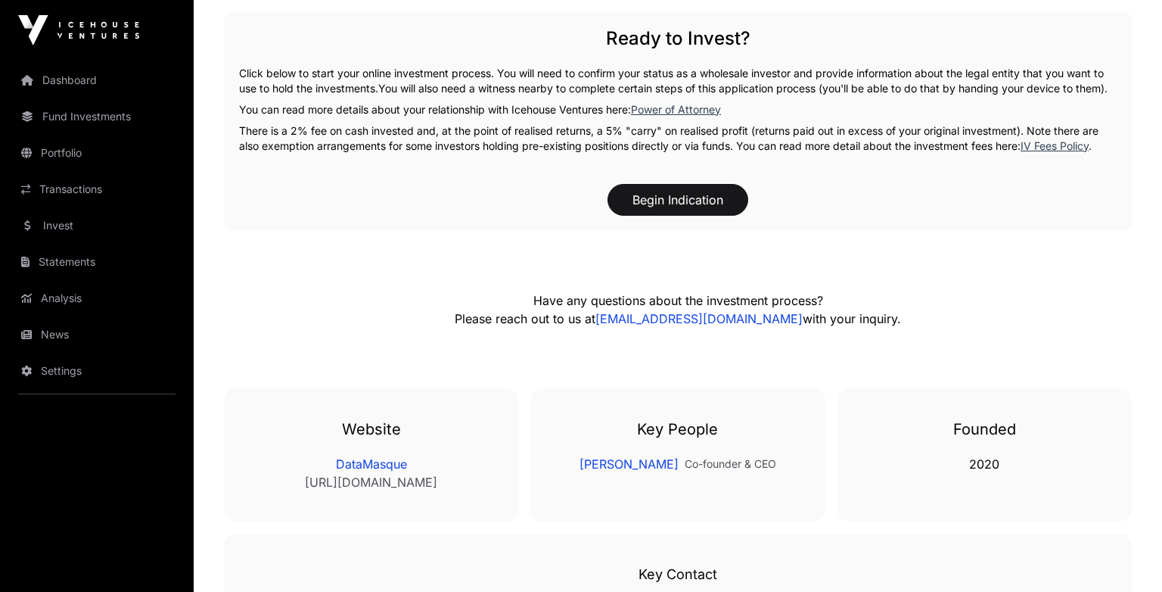
scroll to position [472, 0]
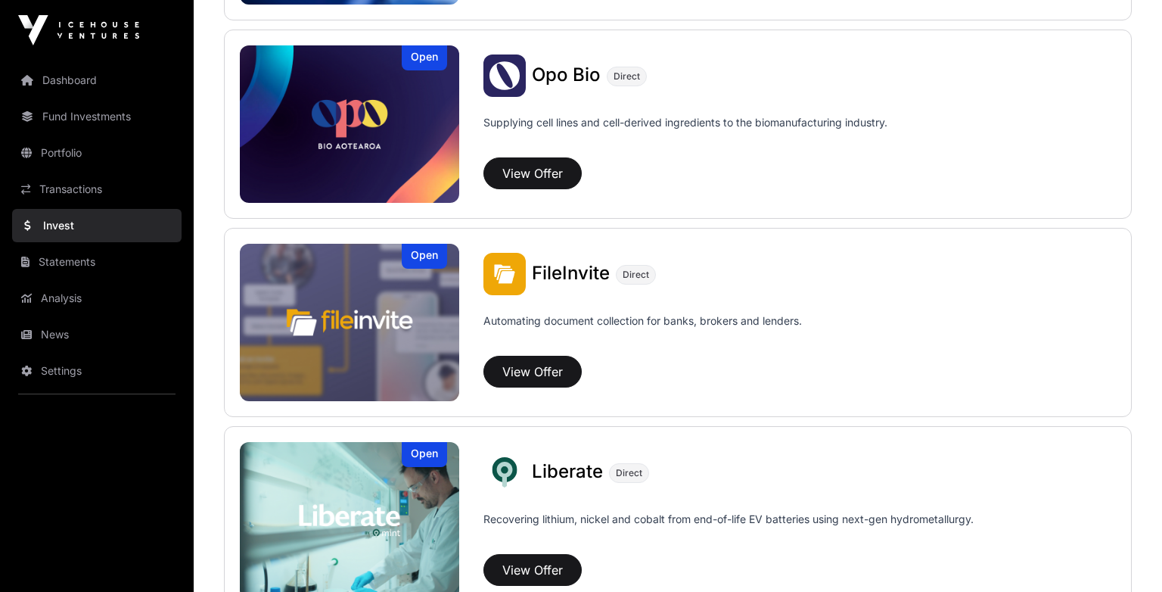
scroll to position [759, 0]
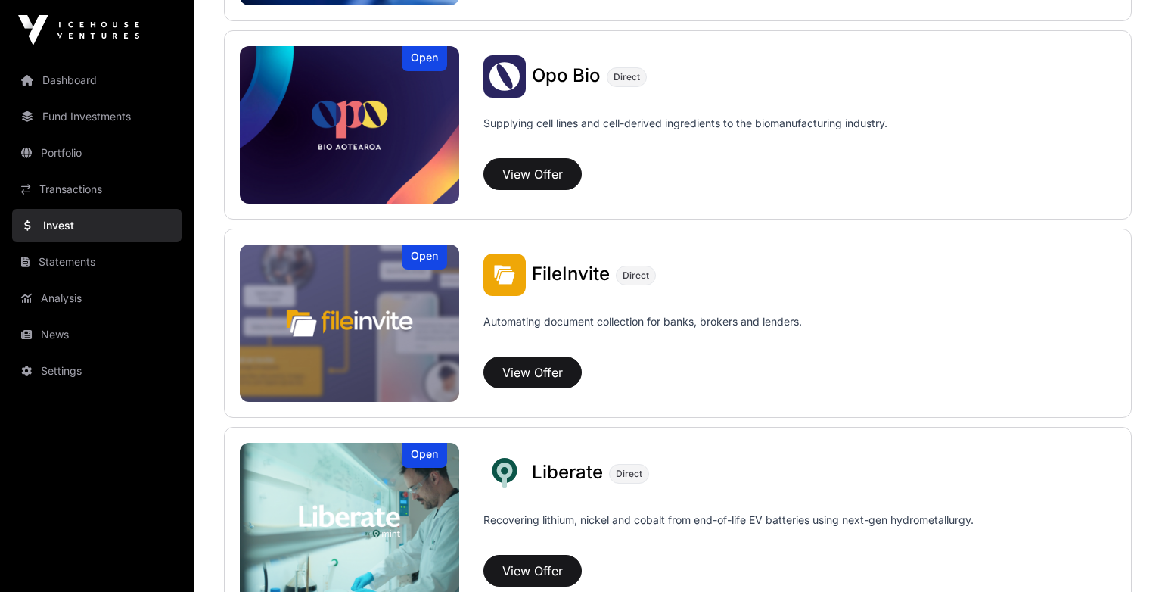
click at [400, 201] on img at bounding box center [349, 124] width 219 height 157
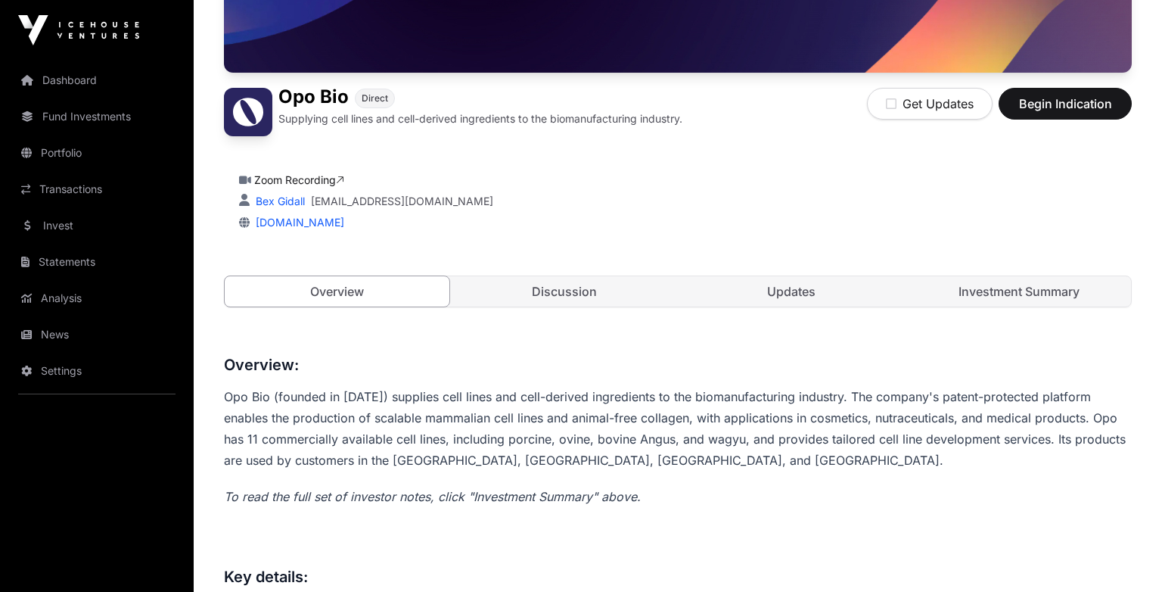
scroll to position [353, 0]
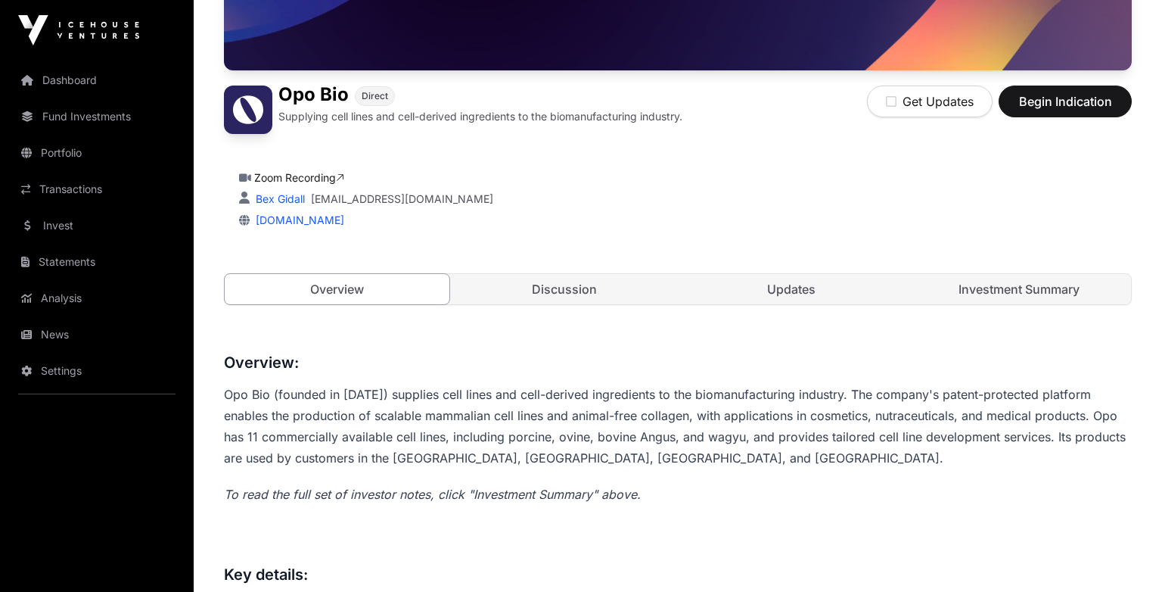
click at [1002, 292] on link "Investment Summary" at bounding box center [1019, 289] width 225 height 30
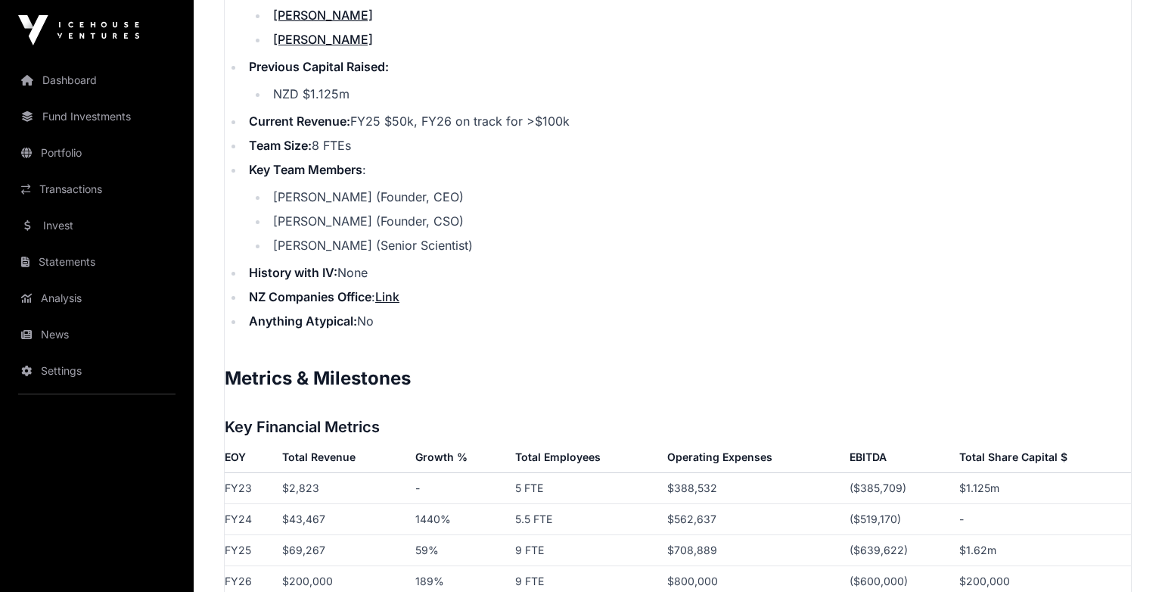
scroll to position [2169, 0]
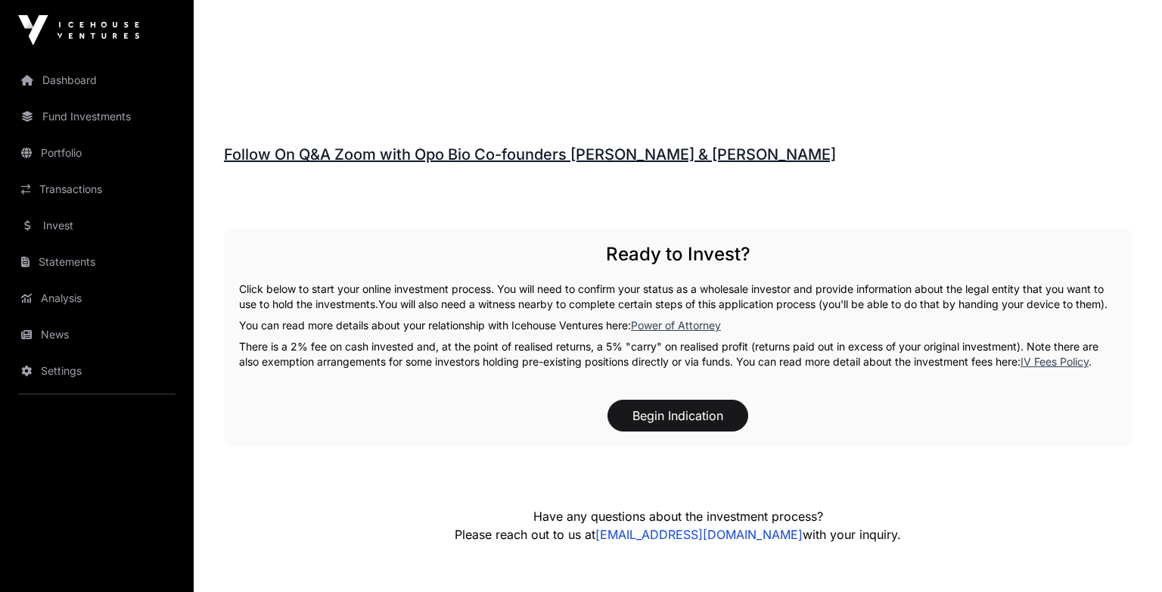
scroll to position [353, 0]
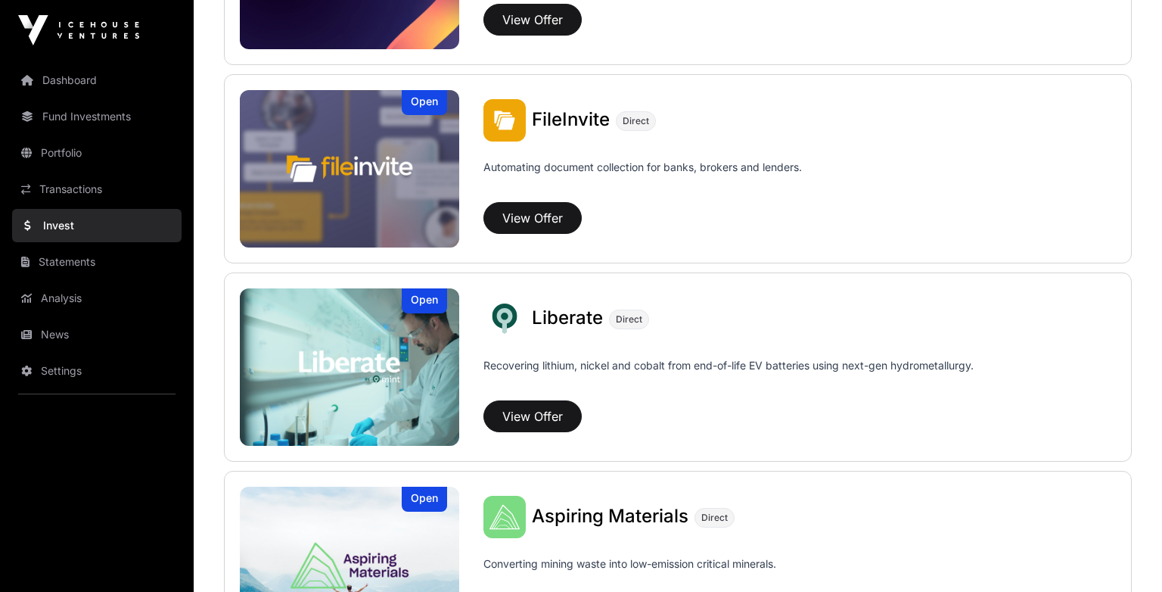
scroll to position [959, 0]
